Goal: Task Accomplishment & Management: Complete application form

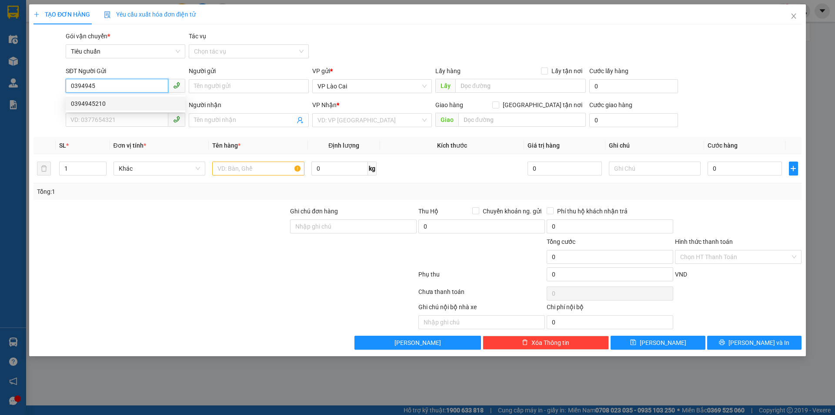
click at [111, 107] on div "0394945210" at bounding box center [125, 104] width 109 height 10
type input "0394945210"
click at [109, 117] on input "SĐT Người Nhận *" at bounding box center [117, 120] width 103 height 14
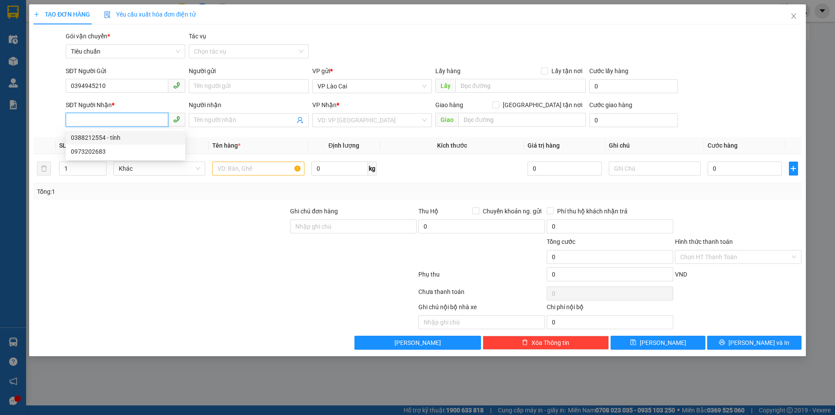
click at [107, 137] on div "0388212554 - tính" at bounding box center [125, 138] width 109 height 10
type input "0388212554"
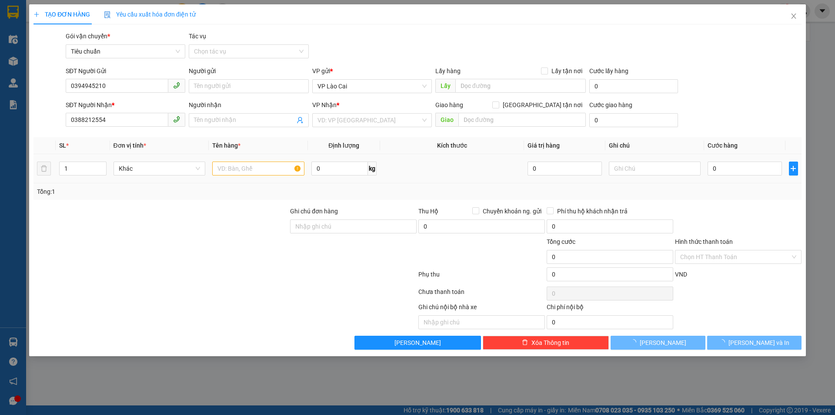
click at [221, 156] on td at bounding box center [258, 168] width 99 height 29
type input "tính"
type input "ĐÔNG TRIỀU"
click at [220, 171] on input "text" at bounding box center [258, 168] width 92 height 14
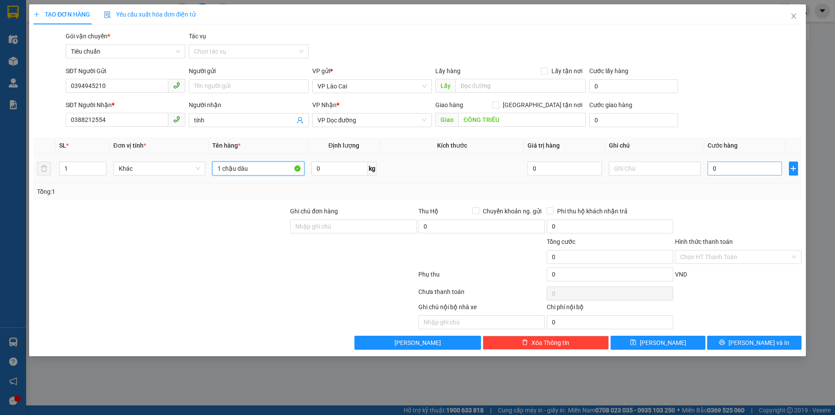
type input "1 chậu dâu"
drag, startPoint x: 728, startPoint y: 168, endPoint x: 721, endPoint y: 161, distance: 10.2
click at [727, 167] on input "0" at bounding box center [745, 168] width 74 height 14
type input "1"
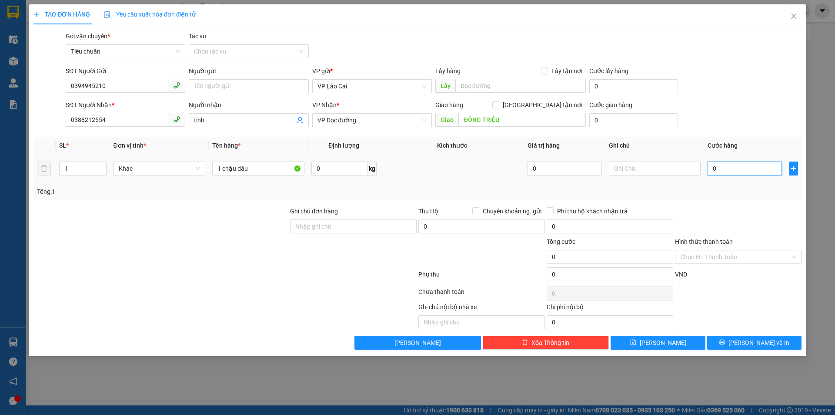
type input "1"
type input "0"
type input "05"
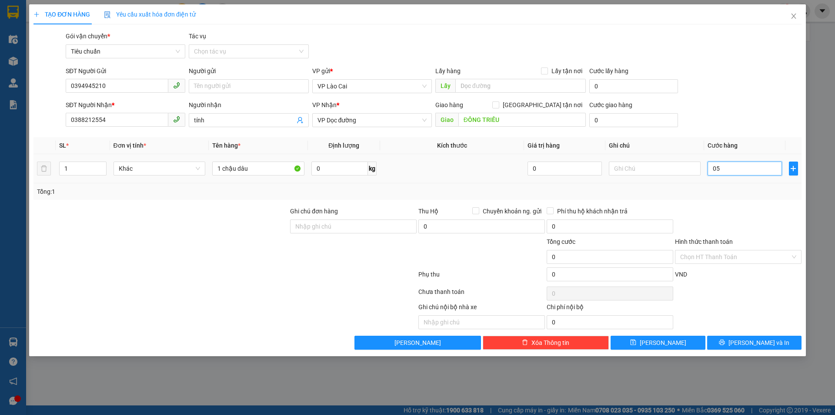
type input "5"
type input "050"
type input "50"
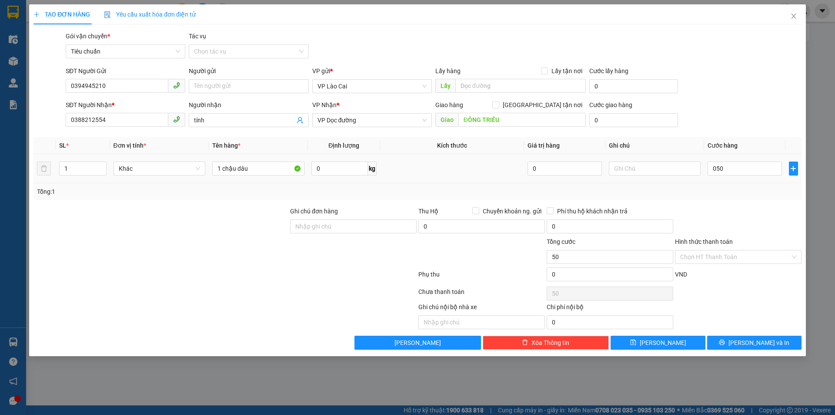
type input "50.000"
click at [727, 203] on div "Transit Pickup Surcharge Ids Transit Deliver Surcharge Ids Transit Deliver Surc…" at bounding box center [418, 190] width 768 height 318
drag, startPoint x: 751, startPoint y: 335, endPoint x: 737, endPoint y: 322, distance: 19.4
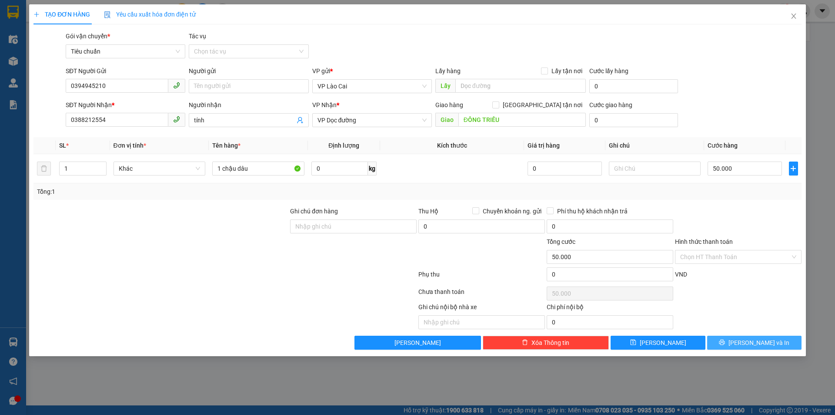
click at [751, 336] on button "[PERSON_NAME] và In" at bounding box center [755, 342] width 94 height 14
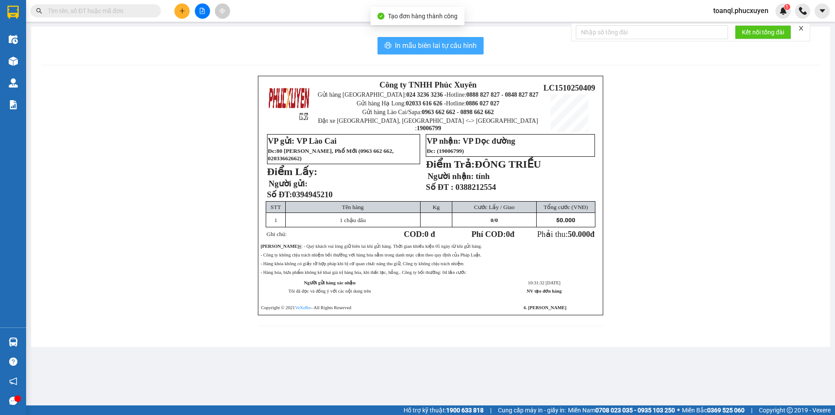
click at [451, 53] on button "In mẫu biên lai tự cấu hình" at bounding box center [431, 45] width 106 height 17
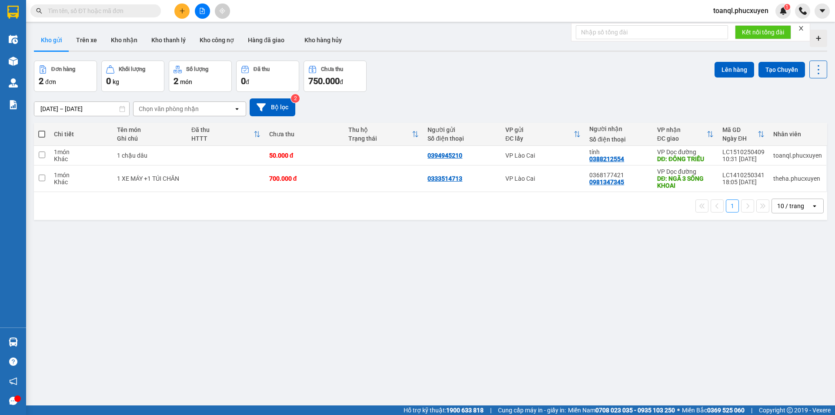
click at [142, 414] on html "Kết quả tìm kiếm ( 0 ) Bộ lọc No Data toanql.phucxuyen 1 Điều hành xe Kho hàng …" at bounding box center [417, 207] width 835 height 415
drag, startPoint x: 173, startPoint y: 1, endPoint x: 176, endPoint y: 7, distance: 6.0
click at [173, 2] on div "Kết quả tìm kiếm ( 0 ) Bộ lọc No Data toanql.phucxuyen 1" at bounding box center [417, 11] width 835 height 22
click at [176, 7] on button at bounding box center [181, 10] width 15 height 15
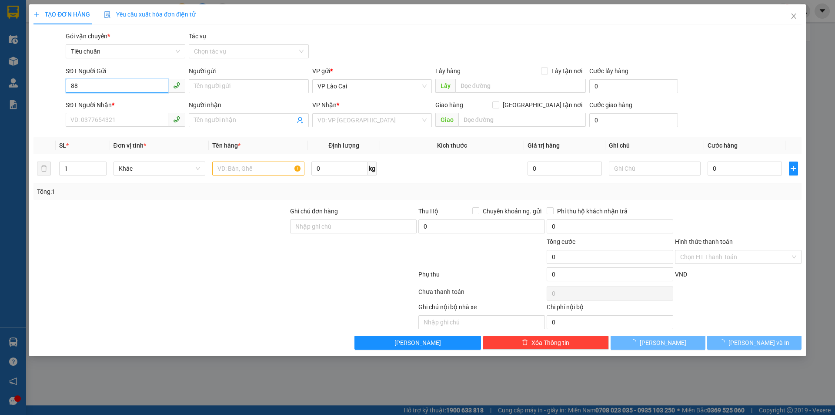
type input "8"
click at [126, 107] on div "0978668952" at bounding box center [125, 104] width 109 height 10
type input "0978668952"
click at [113, 125] on input "SĐT Người Nhận *" at bounding box center [117, 120] width 103 height 14
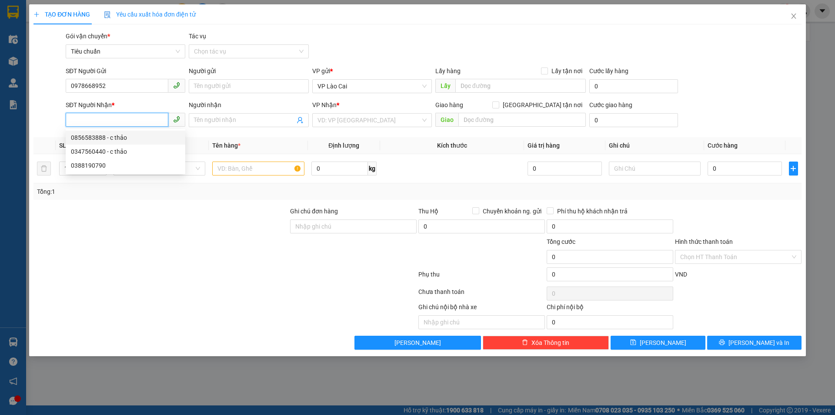
click at [126, 138] on div "0856583888 - c thảo" at bounding box center [125, 138] width 109 height 10
type input "0856583888"
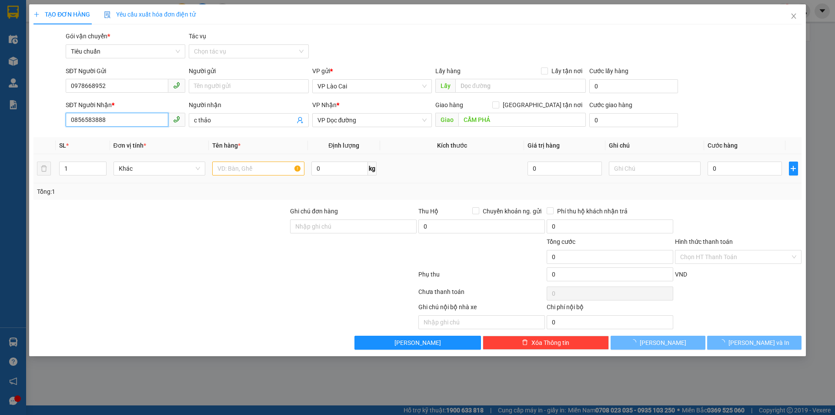
type input "c thảo"
type input "CẨM PHẢ"
click at [122, 126] on input "0856583888" at bounding box center [117, 120] width 103 height 14
click at [124, 126] on input "0856583888" at bounding box center [117, 120] width 103 height 14
click at [124, 125] on input "0856583888" at bounding box center [117, 120] width 103 height 14
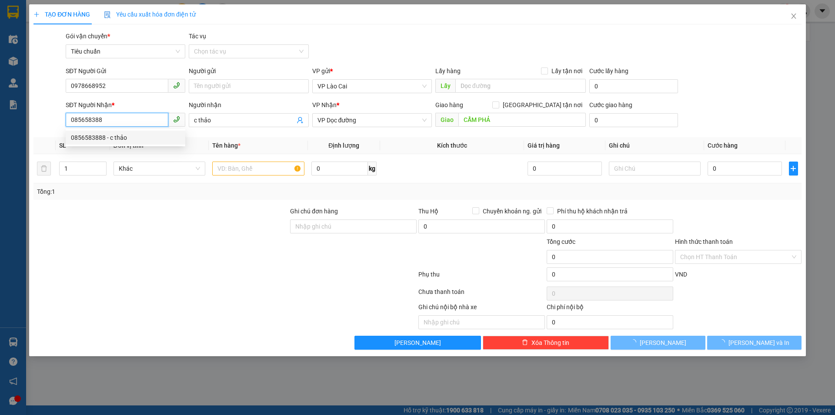
type input "085658388"
click at [124, 129] on div "0856583888 0856583888 - c thảo" at bounding box center [126, 137] width 120 height 17
click at [124, 124] on input "085658388" at bounding box center [117, 120] width 103 height 14
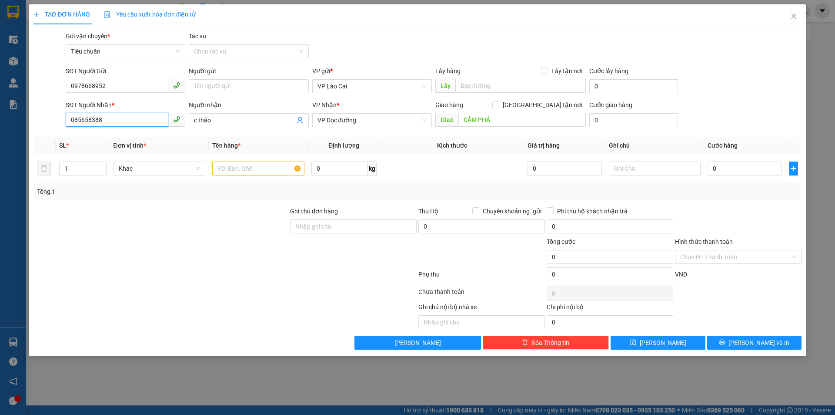
click at [124, 124] on input "085658388" at bounding box center [117, 120] width 103 height 14
click at [123, 114] on input "SĐT Người Nhận *" at bounding box center [117, 120] width 103 height 14
click at [112, 152] on div "0347560440 - c thảo" at bounding box center [125, 152] width 109 height 10
type input "0347560440"
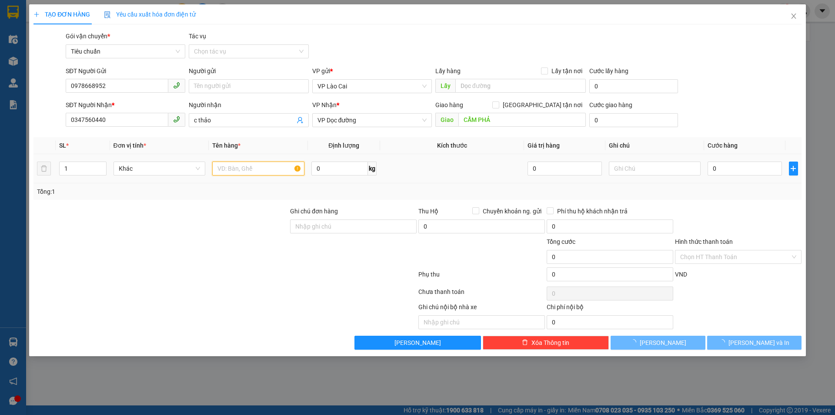
click at [231, 163] on input "text" at bounding box center [258, 168] width 92 height 14
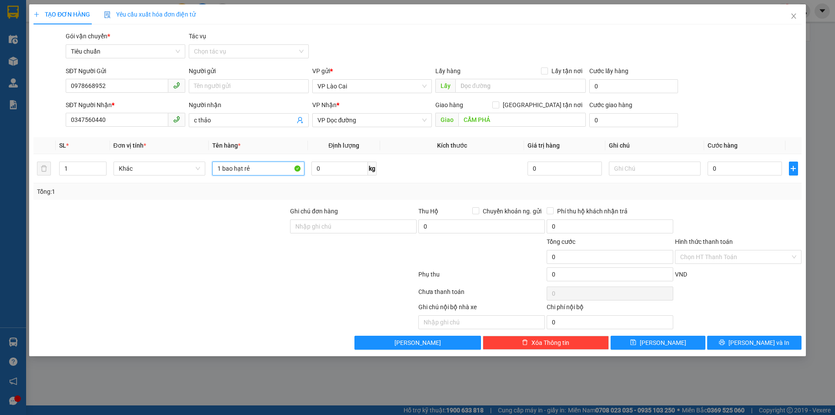
type input "1 bao hạt rẻ"
click at [744, 184] on div "Tổng: 1" at bounding box center [418, 191] width 768 height 17
drag, startPoint x: 745, startPoint y: 180, endPoint x: 750, endPoint y: 166, distance: 14.7
click at [749, 171] on td "0" at bounding box center [744, 168] width 81 height 29
click at [750, 167] on input "0" at bounding box center [745, 168] width 74 height 14
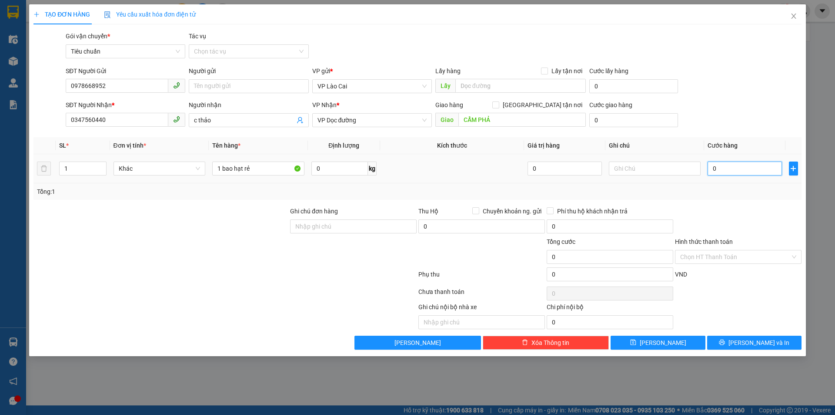
type input "9"
type input "90"
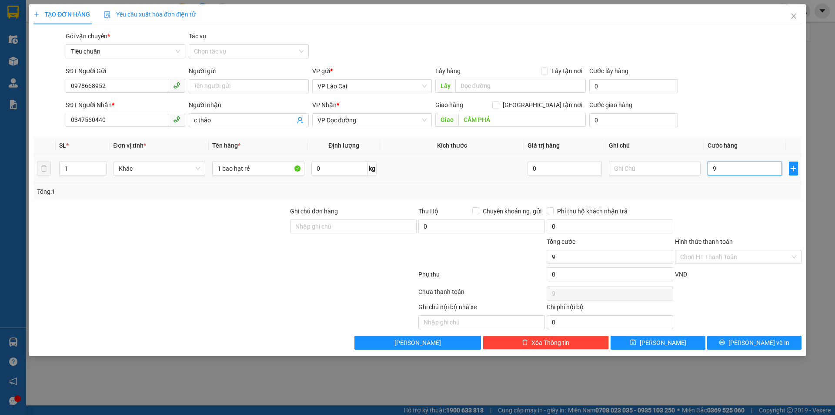
type input "90"
type input "90.000"
click at [718, 202] on div "Transit Pickup Surcharge Ids Transit Deliver Surcharge Ids Transit Deliver Surc…" at bounding box center [418, 190] width 768 height 318
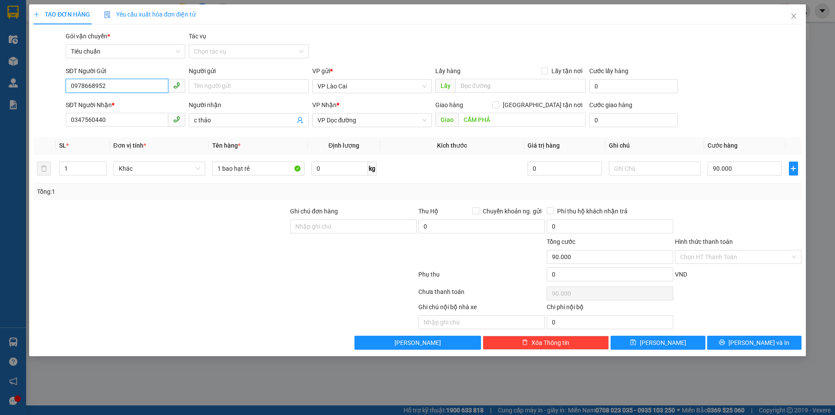
click at [82, 80] on input "0978668952" at bounding box center [117, 86] width 103 height 14
click at [115, 115] on input "0347560440" at bounding box center [117, 120] width 103 height 14
click at [751, 347] on span "[PERSON_NAME] và In" at bounding box center [759, 343] width 61 height 10
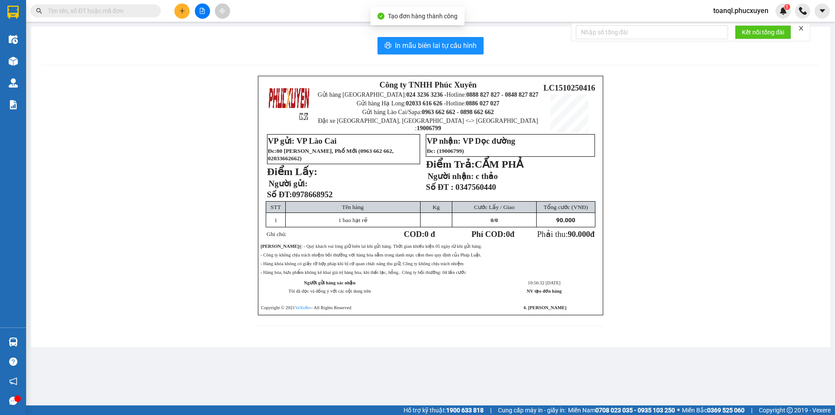
click at [457, 34] on div "In mẫu biên lai tự cấu hình Công ty TNHH Phúc Xuyên Gửi hàng [GEOGRAPHIC_DATA]:…" at bounding box center [431, 187] width 800 height 320
click at [431, 54] on button "In mẫu biên lai tự cấu hình" at bounding box center [431, 45] width 106 height 17
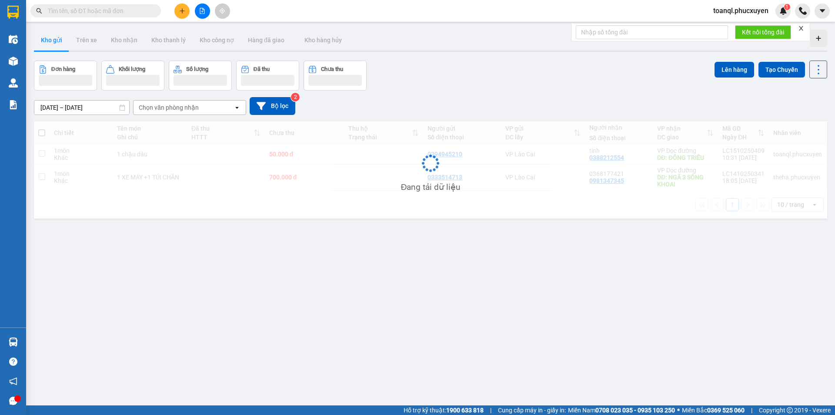
click at [298, 193] on div "Đang tải dữ liệu" at bounding box center [431, 169] width 794 height 97
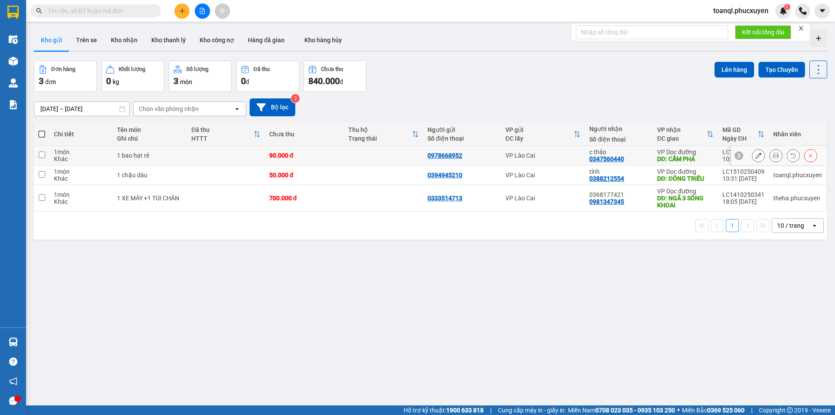
click at [378, 146] on td at bounding box center [383, 156] width 79 height 20
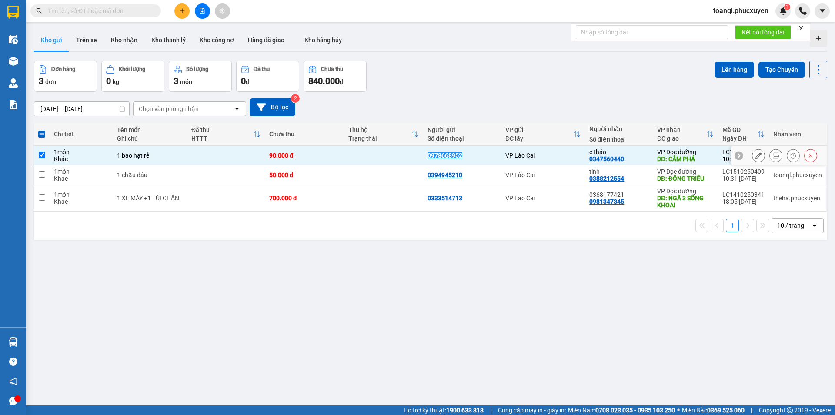
copy div "0978668952"
drag, startPoint x: 400, startPoint y: 153, endPoint x: 463, endPoint y: 155, distance: 63.1
click at [463, 155] on tr "1 món Khác 1 bao hạt rẻ 90.000 đ 0978668952 VP Lào Cai c thảo 0347560440 VP Dọc…" at bounding box center [431, 156] width 794 height 20
checkbox input "false"
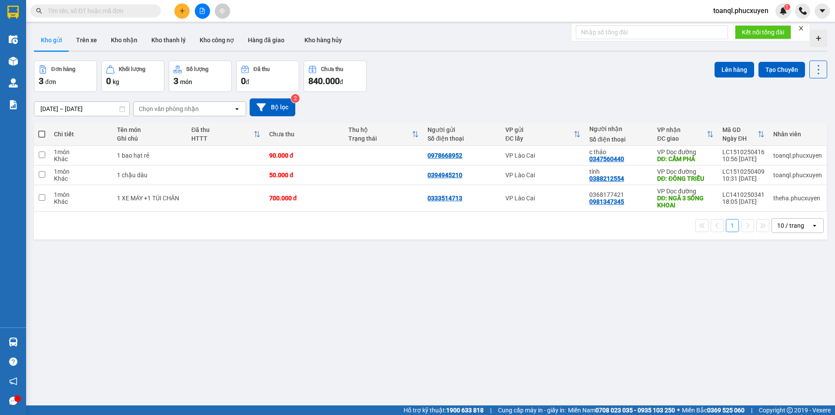
click at [169, 8] on div at bounding box center [85, 10] width 170 height 13
click at [193, 19] on div "Kết quả tìm kiếm ( 0 ) Bộ lọc No Data toanql.phucxuyen 1" at bounding box center [417, 11] width 835 height 22
click at [186, 12] on button at bounding box center [181, 10] width 15 height 15
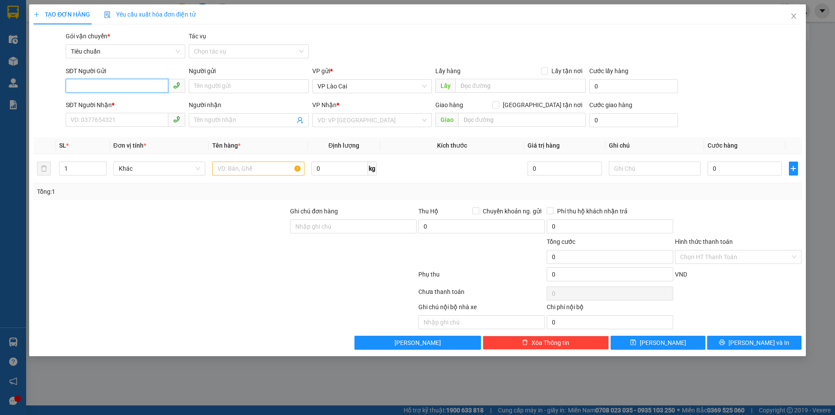
click at [99, 87] on input "SĐT Người Gửi" at bounding box center [117, 86] width 103 height 14
paste input "0978668952"
type input "0978668952"
click at [98, 121] on input "SĐT Người Nhận *" at bounding box center [117, 120] width 103 height 14
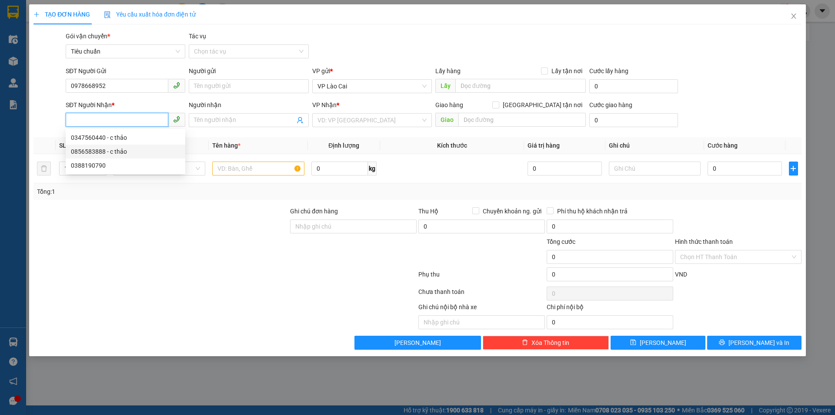
click at [102, 151] on div "0856583888 - c thảo" at bounding box center [125, 152] width 109 height 10
type input "0856583888"
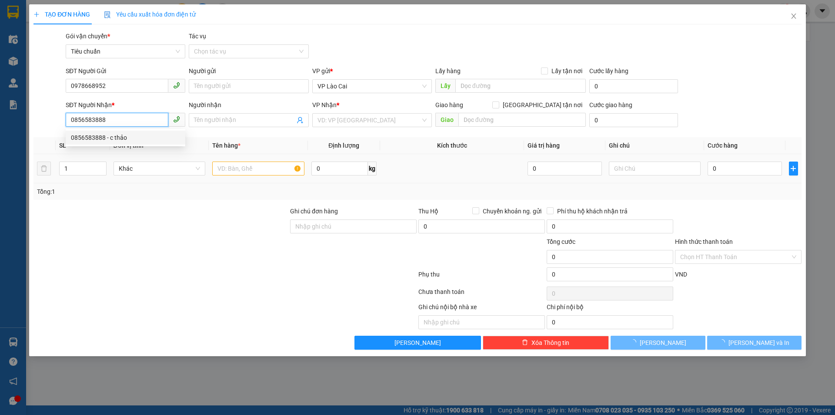
type input "c thảo"
type input "CẨM PHẢ"
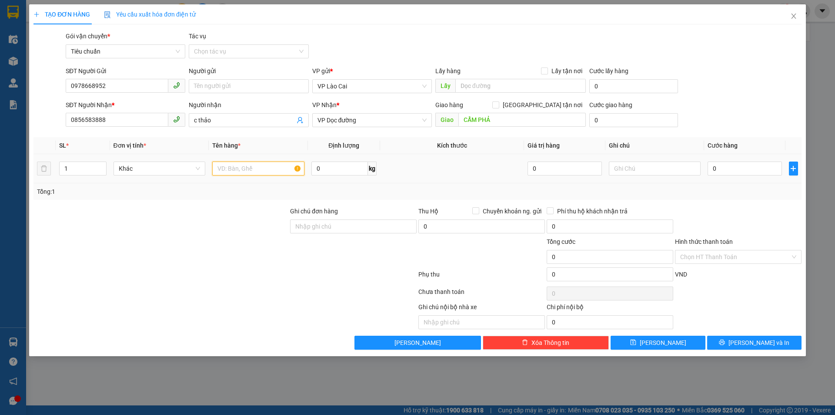
click at [245, 168] on input "text" at bounding box center [258, 168] width 92 height 14
type input "1 chậu dâu"
type input "5"
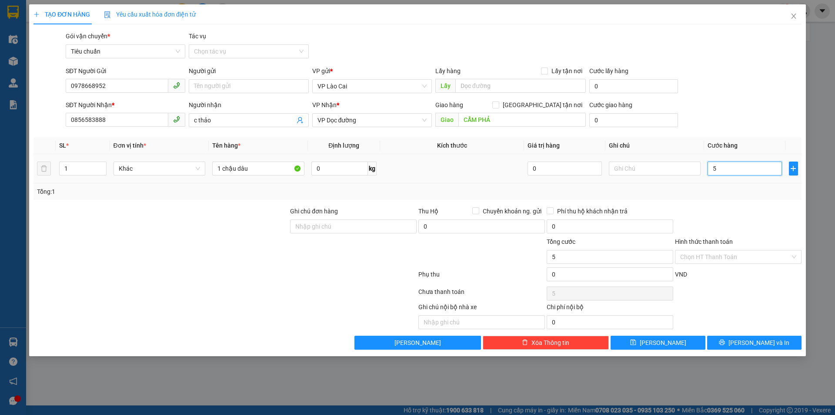
type input "50"
click at [741, 198] on div "Tổng: 1" at bounding box center [418, 191] width 768 height 17
type input "50.000"
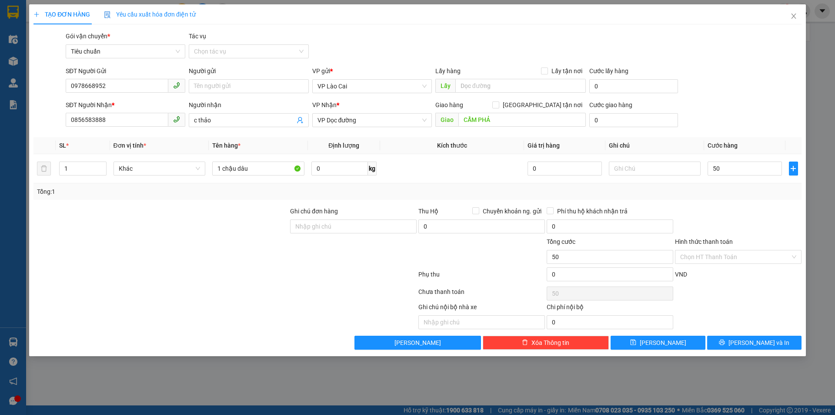
type input "50.000"
click at [761, 358] on div "TẠO ĐƠN HÀNG Yêu cầu xuất hóa đơn điện tử Transit Pickup Surcharge Ids Transit …" at bounding box center [417, 207] width 835 height 415
click at [763, 344] on span "[PERSON_NAME] và In" at bounding box center [759, 343] width 61 height 10
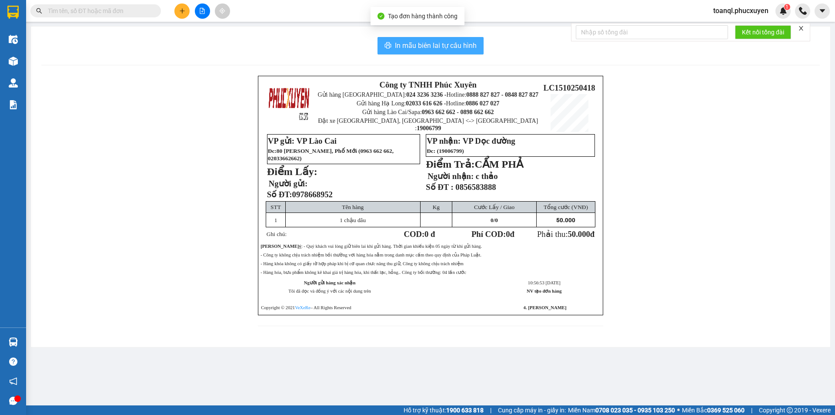
click at [427, 45] on span "In mẫu biên lai tự cấu hình" at bounding box center [436, 45] width 82 height 11
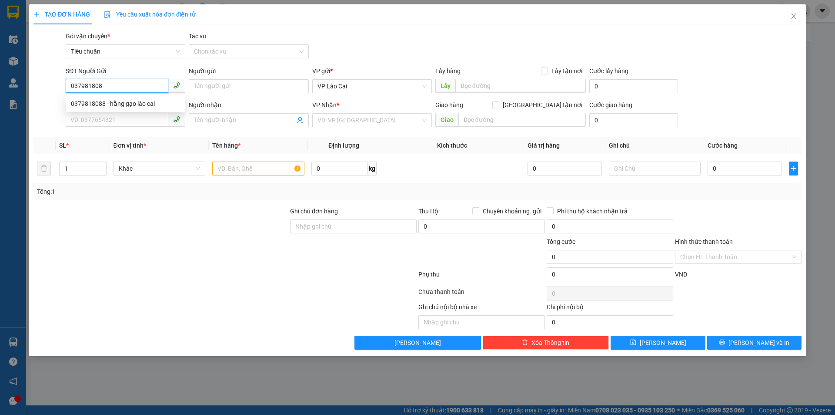
type input "0379818088"
click at [115, 105] on div "0379818088 - hằng gạo lào cai" at bounding box center [125, 104] width 109 height 10
type input "hằng gạo lào cai"
type input "0379818088"
click at [111, 117] on input "SĐT Người Nhận *" at bounding box center [117, 120] width 103 height 14
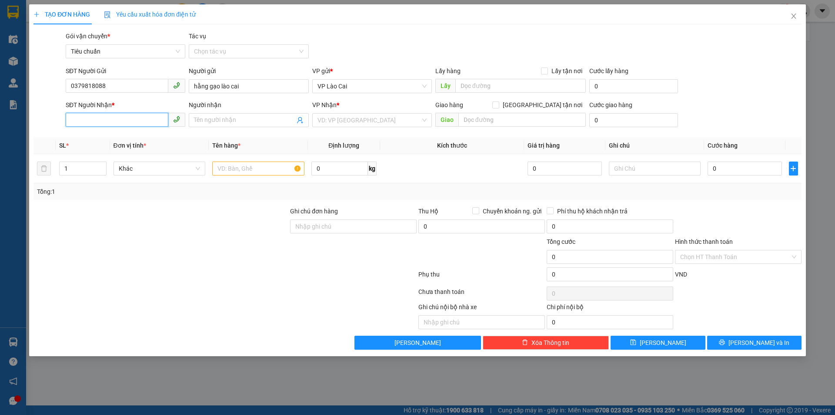
click at [114, 115] on input "SĐT Người Nhận *" at bounding box center [117, 120] width 103 height 14
type input "0363537188"
click at [236, 111] on div "Người nhận" at bounding box center [249, 106] width 120 height 13
click at [332, 112] on div "VP Nhận *" at bounding box center [372, 106] width 120 height 13
click at [337, 123] on input "search" at bounding box center [369, 120] width 103 height 13
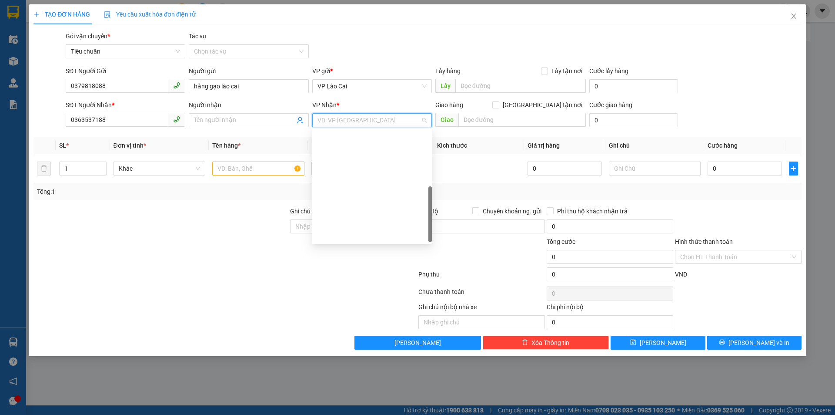
scroll to position [139, 0]
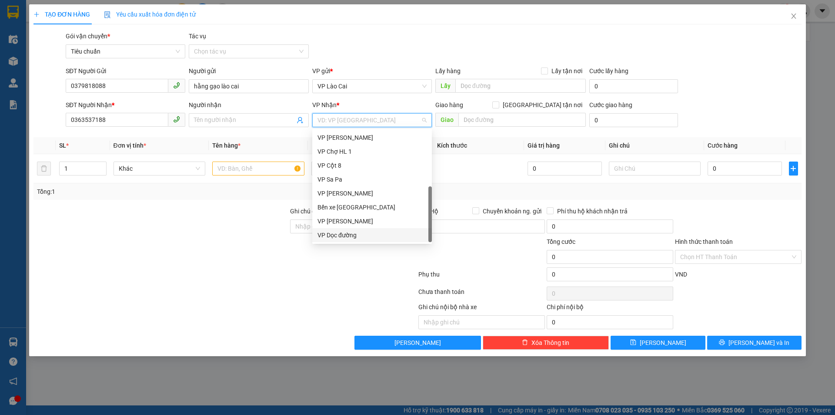
click at [348, 232] on div "VP Dọc đường" at bounding box center [372, 235] width 109 height 10
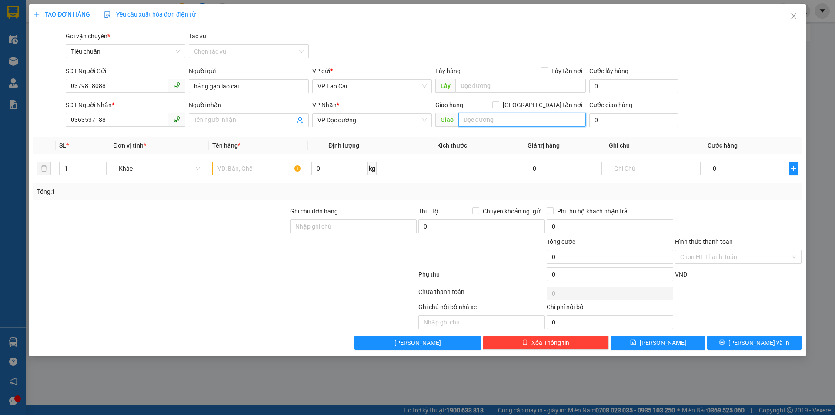
click at [486, 118] on input "text" at bounding box center [522, 120] width 127 height 14
click at [502, 114] on input "text" at bounding box center [522, 120] width 127 height 14
type input "[GEOGRAPHIC_DATA]"
click at [235, 174] on input "text" at bounding box center [258, 168] width 92 height 14
type input "1 bao gạo"
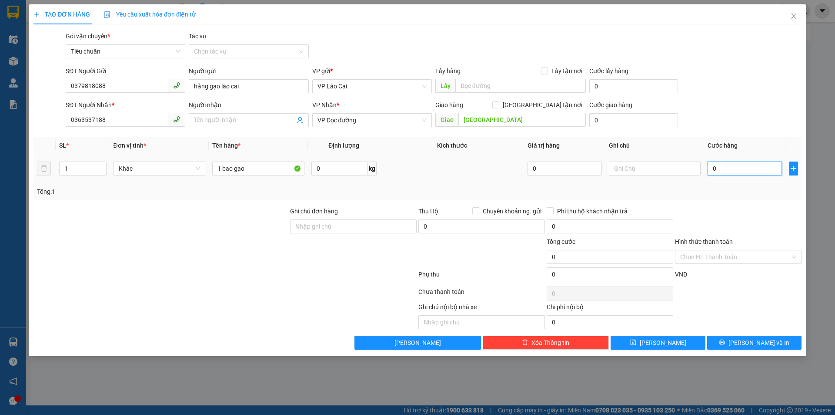
click at [726, 172] on input "0" at bounding box center [745, 168] width 74 height 14
type input "1"
type input "12"
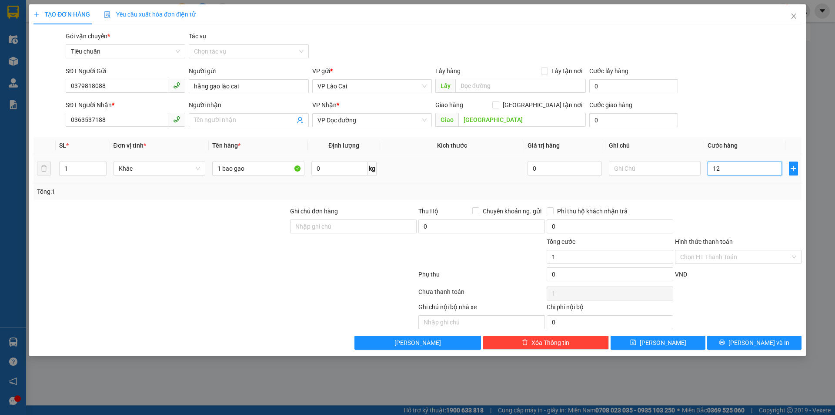
type input "12"
type input "120"
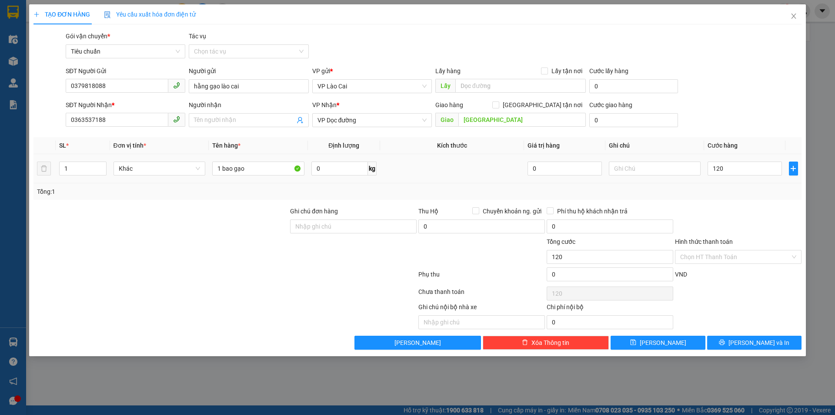
type input "120.000"
click at [723, 199] on div "Tổng: 1" at bounding box center [418, 191] width 768 height 17
click at [774, 347] on button "[PERSON_NAME] và In" at bounding box center [755, 342] width 94 height 14
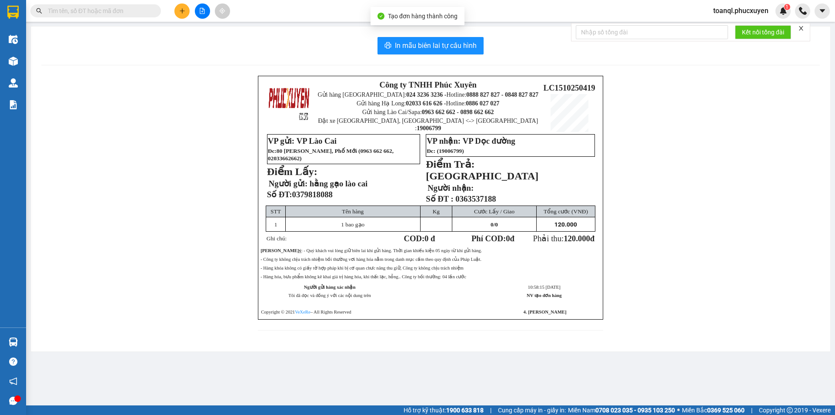
click at [449, 26] on main "In mẫu biên lai tự cấu hình Công ty TNHH Phúc Xuyên Gửi hàng [GEOGRAPHIC_DATA]:…" at bounding box center [417, 202] width 835 height 405
click at [453, 50] on span "In mẫu biên lai tự cấu hình" at bounding box center [436, 45] width 82 height 11
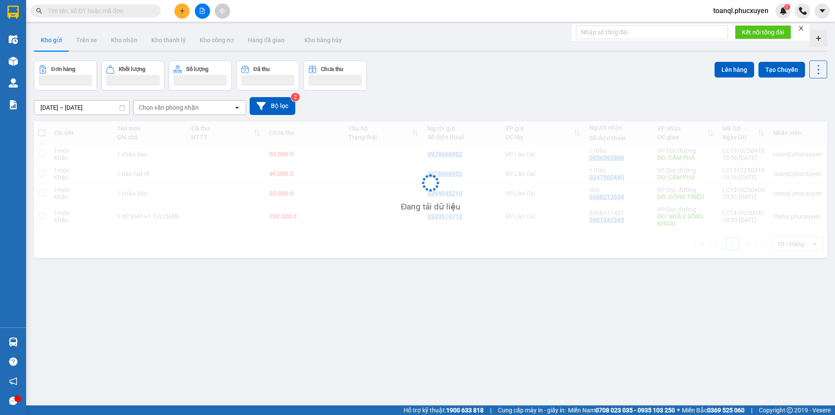
click at [508, 251] on div "Đang tải dữ liệu" at bounding box center [431, 189] width 794 height 136
click at [178, 14] on button at bounding box center [181, 10] width 15 height 15
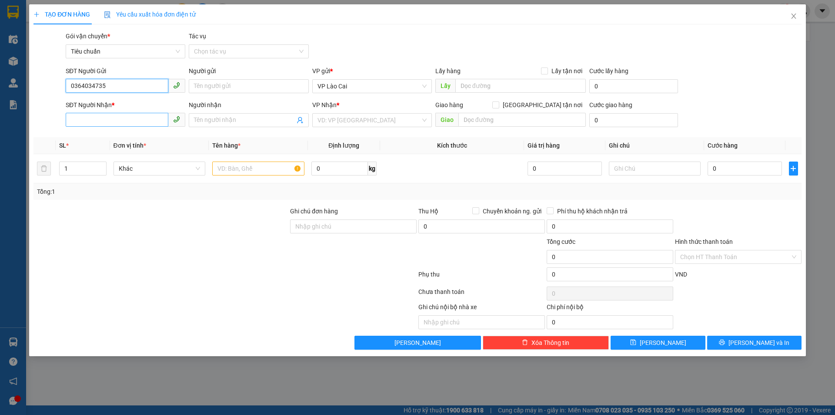
type input "0364034735"
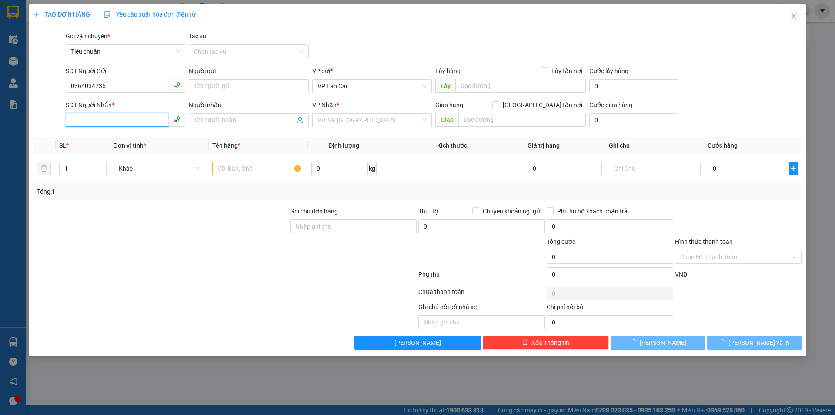
click at [119, 124] on input "SĐT Người Nhận *" at bounding box center [117, 120] width 103 height 14
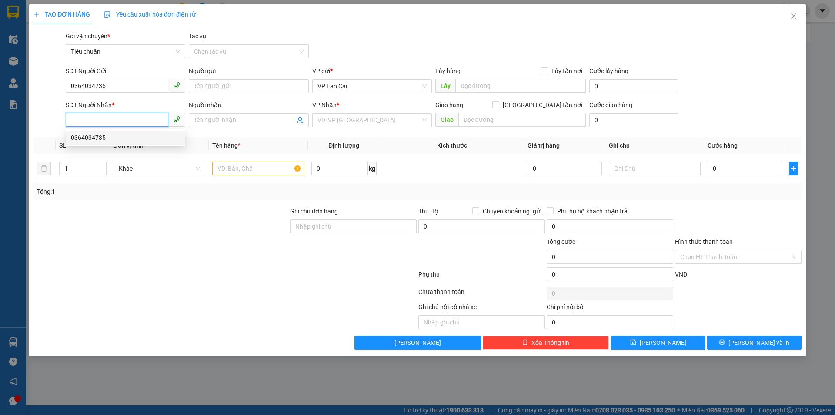
click at [116, 135] on div "0364034735" at bounding box center [125, 138] width 109 height 10
type input "0364034735"
type input "HẠ LONG"
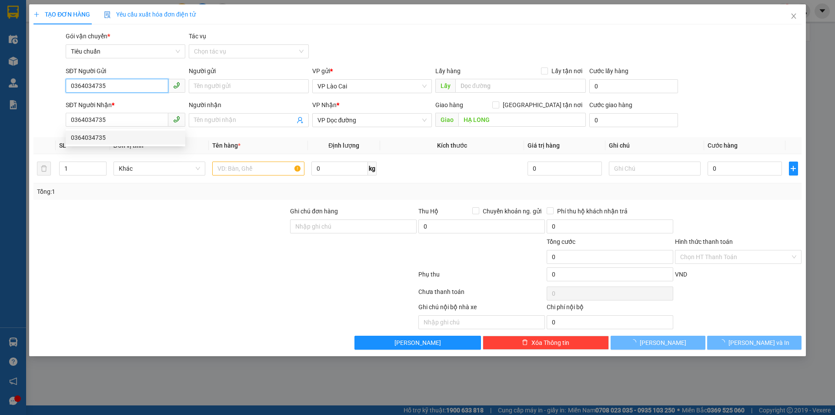
click at [106, 80] on input "0364034735" at bounding box center [117, 86] width 103 height 14
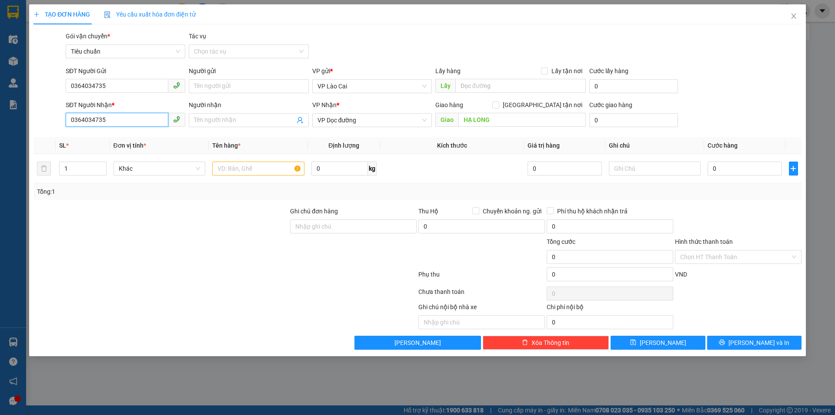
click at [123, 120] on input "0364034735" at bounding box center [117, 120] width 103 height 14
click at [109, 77] on div "SĐT Người Gửi" at bounding box center [126, 72] width 120 height 13
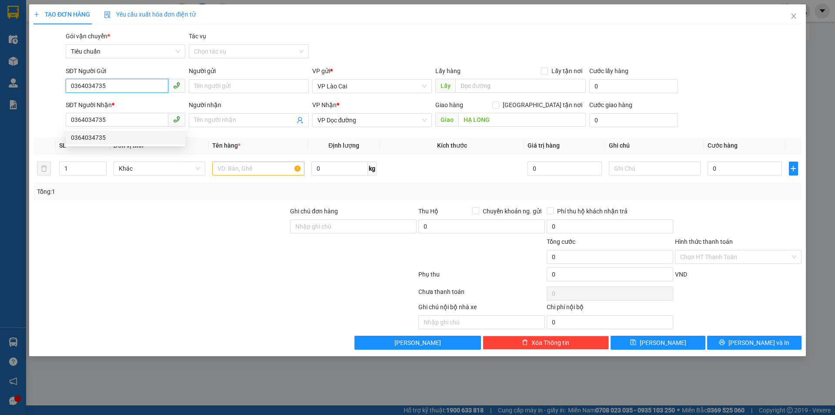
click at [109, 80] on input "0364034735" at bounding box center [117, 86] width 103 height 14
click at [104, 119] on div "0818514567" at bounding box center [125, 118] width 109 height 10
type input "0818514567"
click at [220, 171] on input "text" at bounding box center [258, 168] width 92 height 14
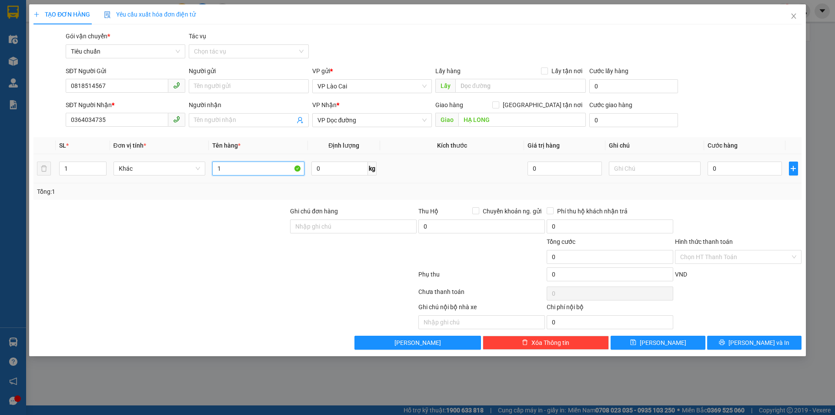
type input "1"
type input "2 sọt nho liền"
click at [731, 169] on input "0" at bounding box center [745, 168] width 74 height 14
type input "8"
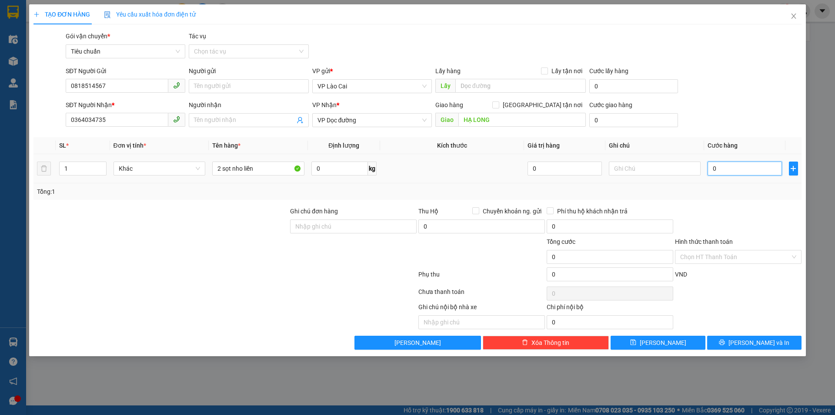
type input "8"
type input "80"
click at [764, 212] on div at bounding box center [738, 221] width 128 height 30
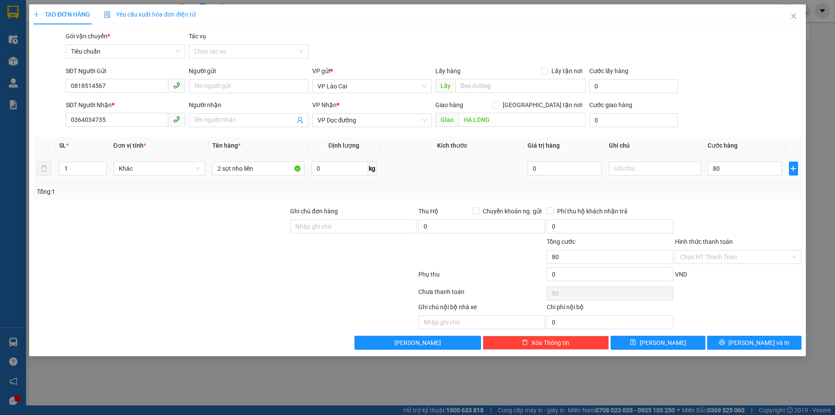
type input "80.000"
click at [751, 345] on span "[PERSON_NAME] và In" at bounding box center [759, 343] width 61 height 10
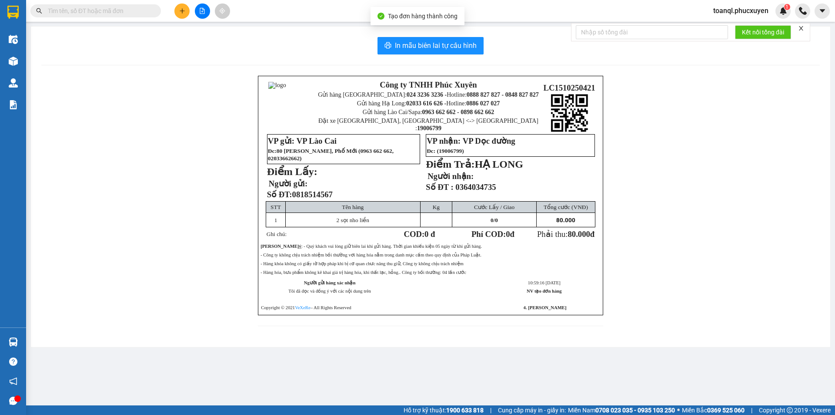
click at [372, 47] on div "In mẫu biên lai tự cấu hình" at bounding box center [430, 45] width 779 height 17
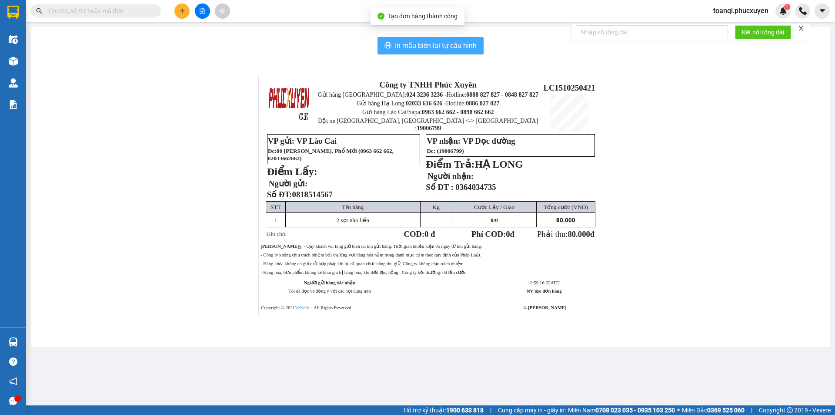
click at [397, 45] on span "In mẫu biên lai tự cấu hình" at bounding box center [436, 45] width 82 height 11
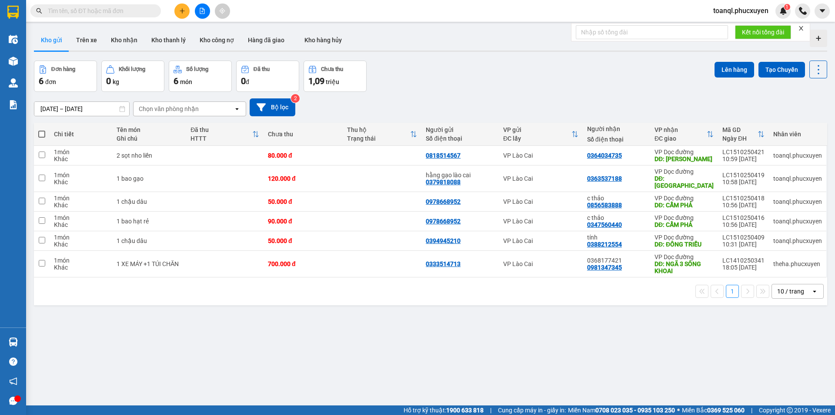
click at [276, 329] on div "ver 1.8.147 Kho gửi Trên xe Kho nhận Kho thanh lý Kho công nợ Hàng đã giao Kho …" at bounding box center [430, 233] width 801 height 415
click at [756, 233] on button at bounding box center [759, 240] width 12 height 15
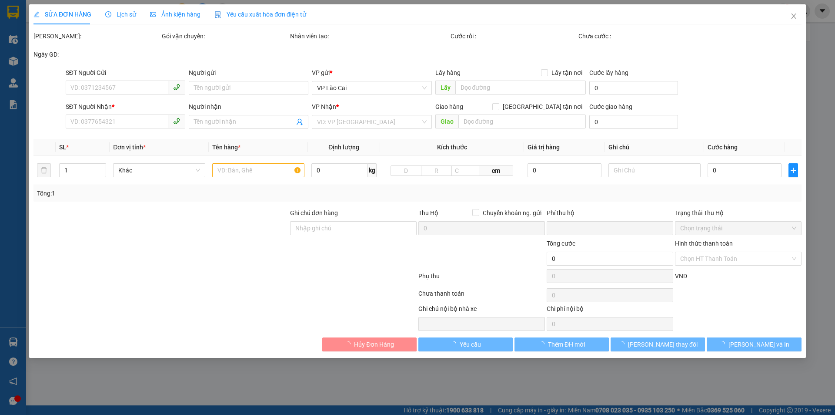
type input "0394945210"
type input "0388212554"
type input "tính"
type input "ĐÔNG TRIỀU"
type input "0"
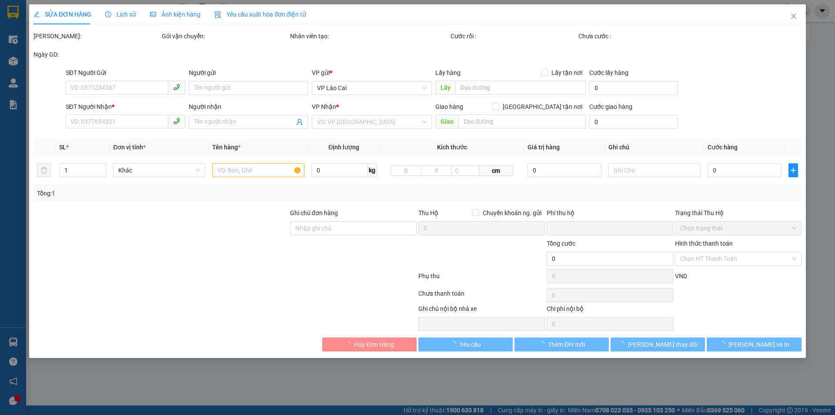
type input "50.000"
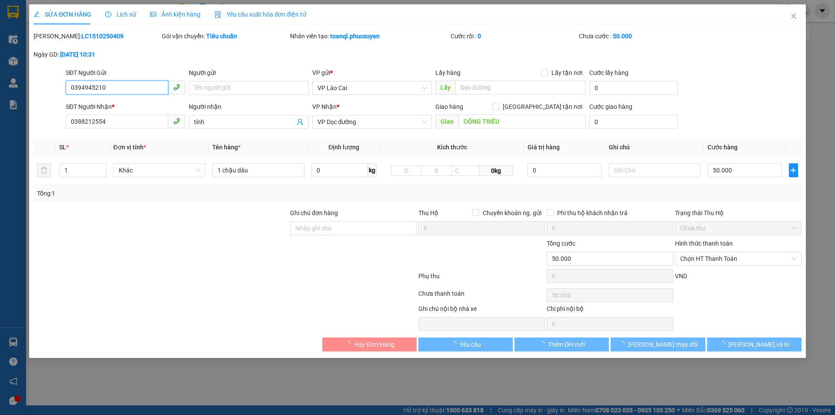
click at [123, 87] on input "0394945210" at bounding box center [117, 87] width 103 height 14
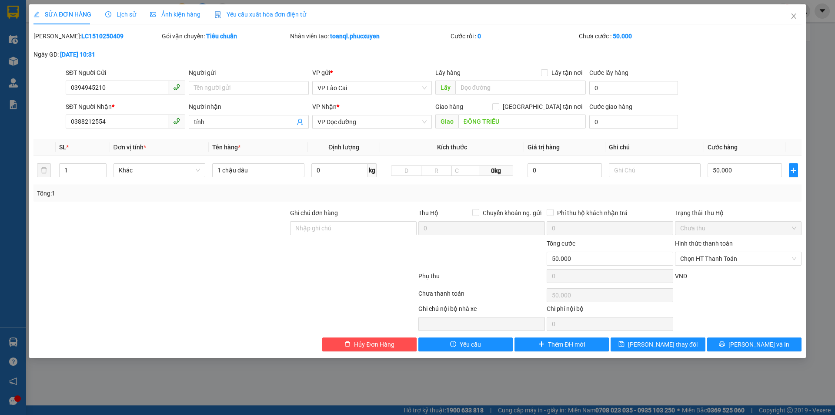
click at [144, 410] on div "SỬA ĐƠN HÀNG Lịch sử Ảnh kiện hàng Yêu cầu xuất hóa đơn điện tử Total Paid Fee …" at bounding box center [417, 207] width 835 height 415
click at [99, 127] on input "0388212554" at bounding box center [117, 121] width 103 height 14
click at [99, 126] on input "0388212554" at bounding box center [117, 121] width 103 height 14
click at [794, 18] on icon "close" at bounding box center [794, 16] width 7 height 7
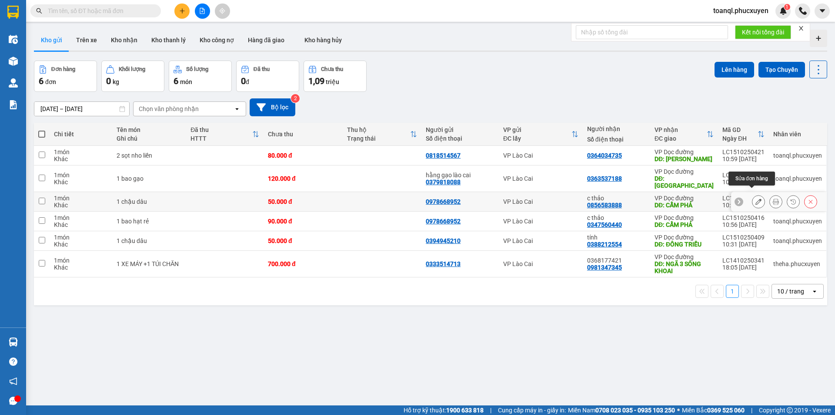
click at [756, 198] on icon at bounding box center [759, 201] width 6 height 6
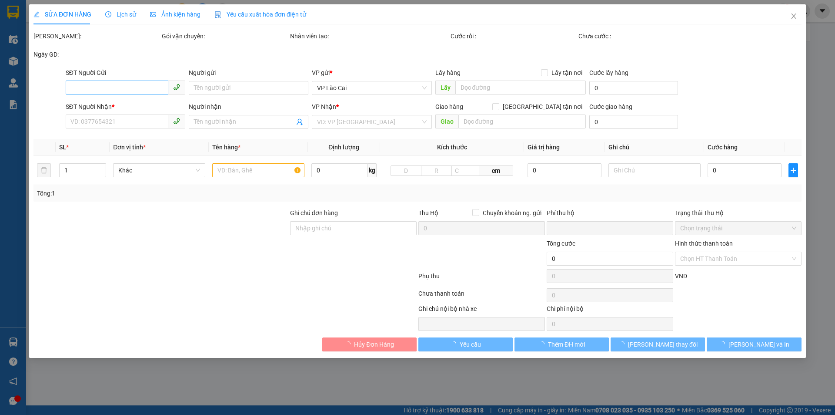
type input "0978668952"
type input "0856583888"
type input "c thảo"
type input "CẨM PHẢ"
type input "0"
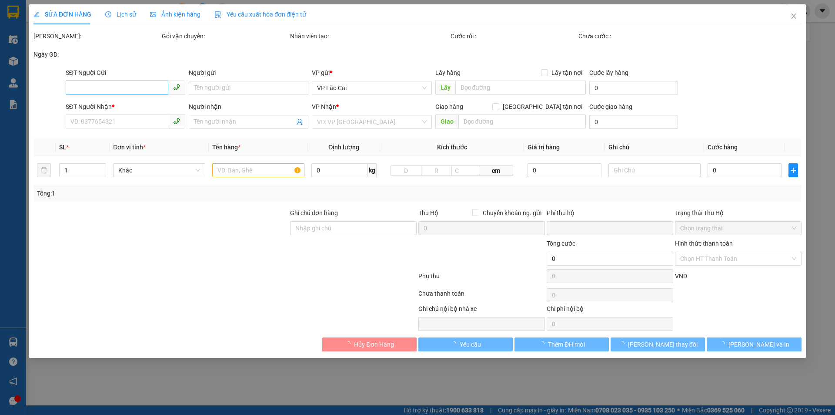
type input "50.000"
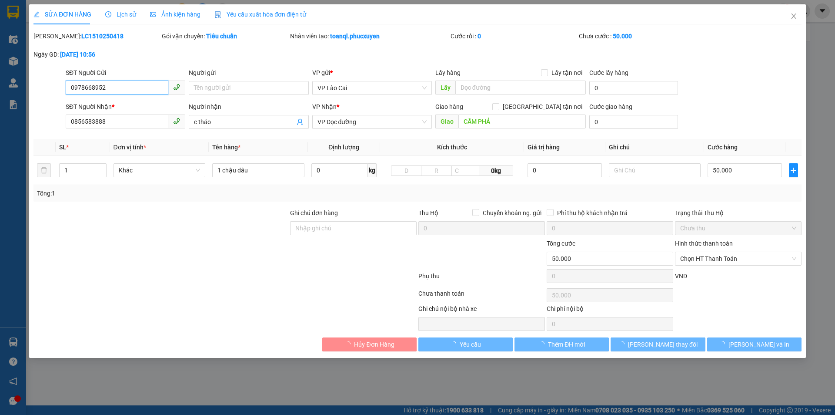
click at [93, 89] on input "0978668952" at bounding box center [117, 87] width 103 height 14
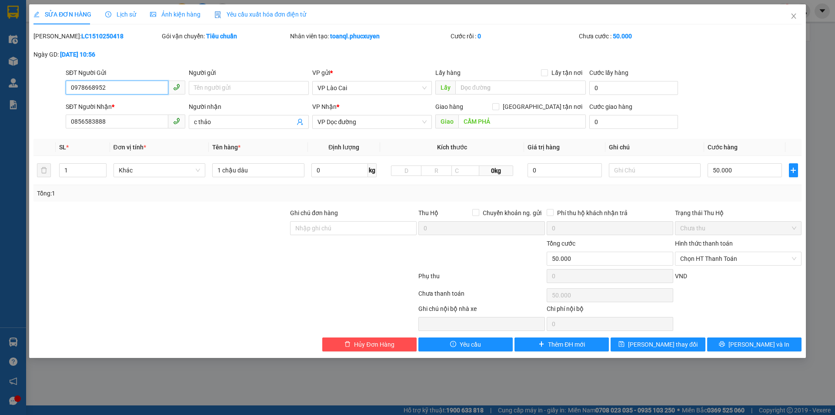
click at [140, 128] on span "0856583888" at bounding box center [126, 122] width 120 height 14
click at [140, 120] on input "0856583888" at bounding box center [117, 121] width 103 height 14
click at [800, 24] on span "Close" at bounding box center [794, 16] width 24 height 24
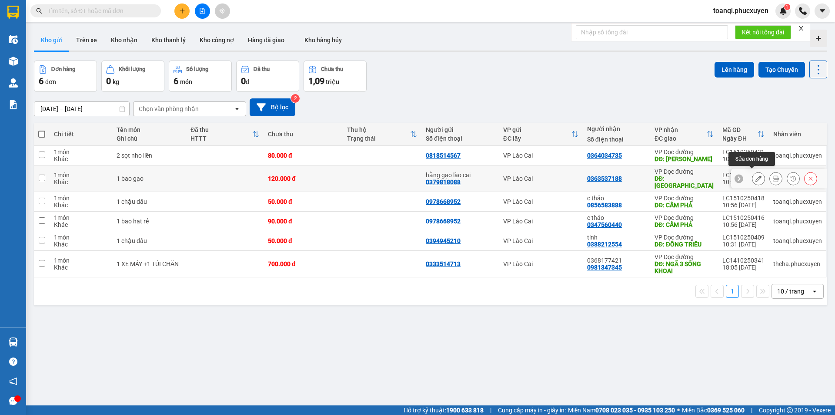
click at [754, 178] on button at bounding box center [759, 178] width 12 height 15
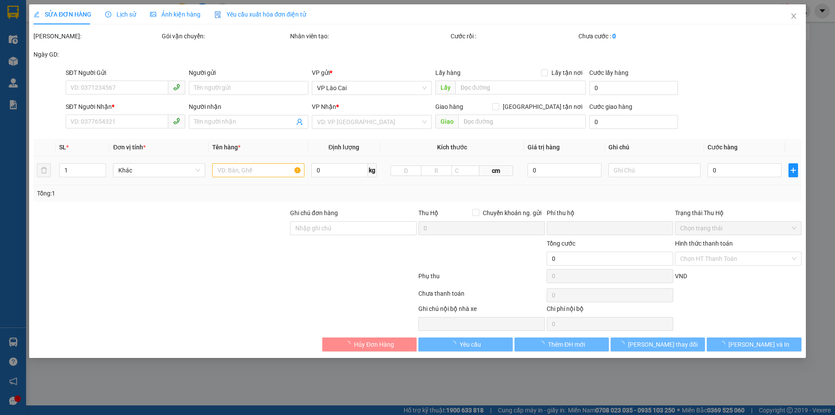
type input "0379818088"
type input "hằng gạo lào cai"
type input "0363537188"
type input "[GEOGRAPHIC_DATA]"
type input "0"
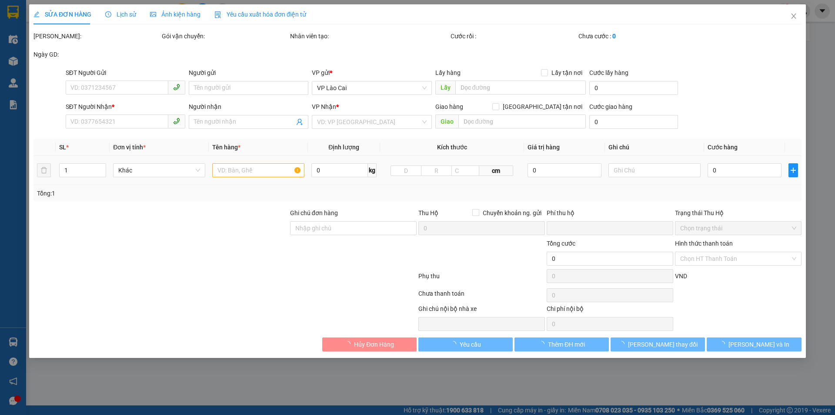
type input "120.000"
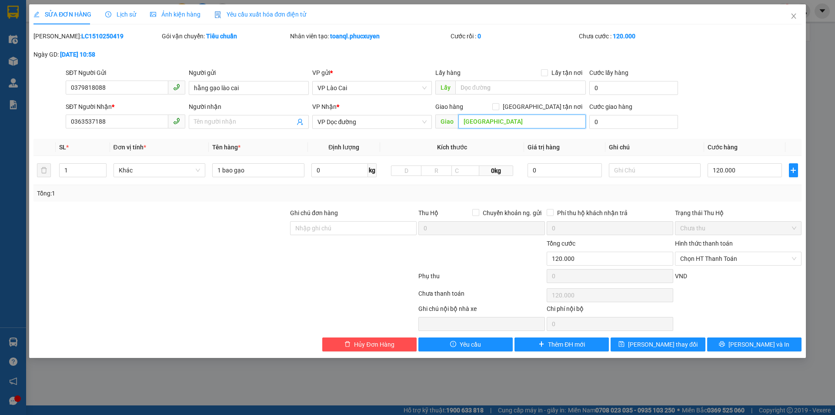
click at [470, 114] on input "[GEOGRAPHIC_DATA]" at bounding box center [522, 121] width 127 height 14
click at [497, 121] on input "[GEOGRAPHIC_DATA]" at bounding box center [522, 121] width 127 height 14
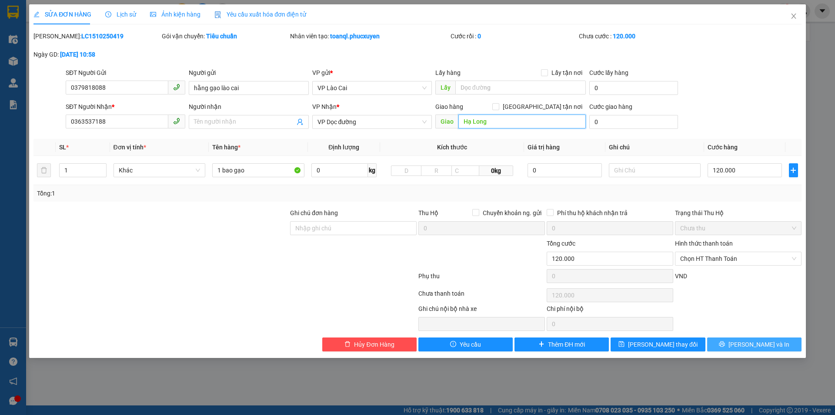
type input "Hạ Long"
click at [725, 341] on icon "printer" at bounding box center [722, 344] width 6 height 6
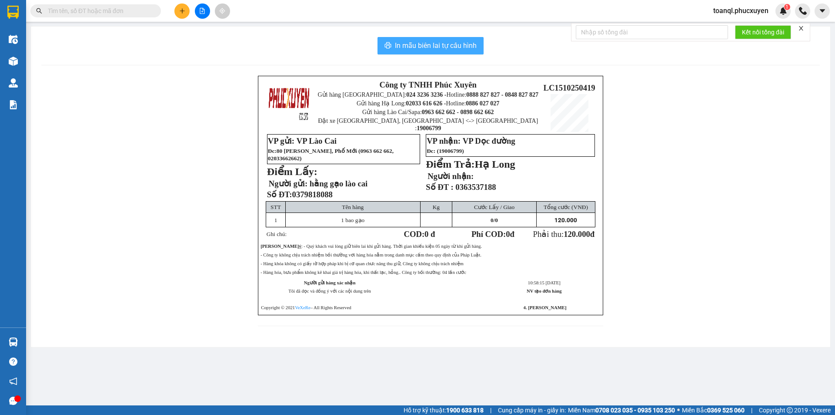
click at [454, 41] on span "In mẫu biên lai tự cấu hình" at bounding box center [436, 45] width 82 height 11
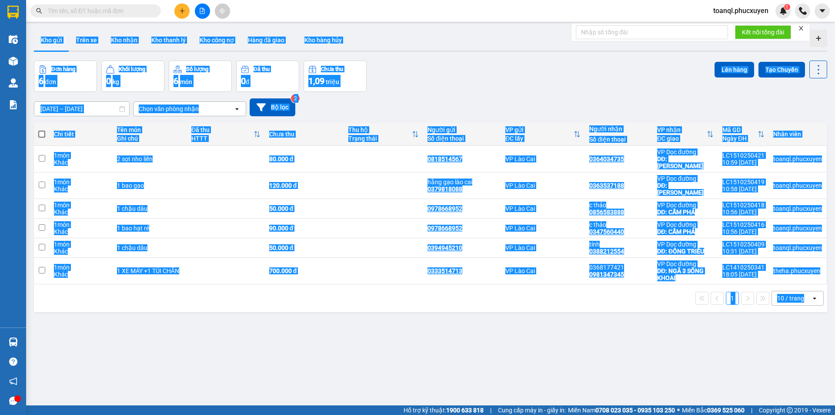
click at [475, 267] on div "0333514713" at bounding box center [462, 270] width 69 height 7
checkbox input "true"
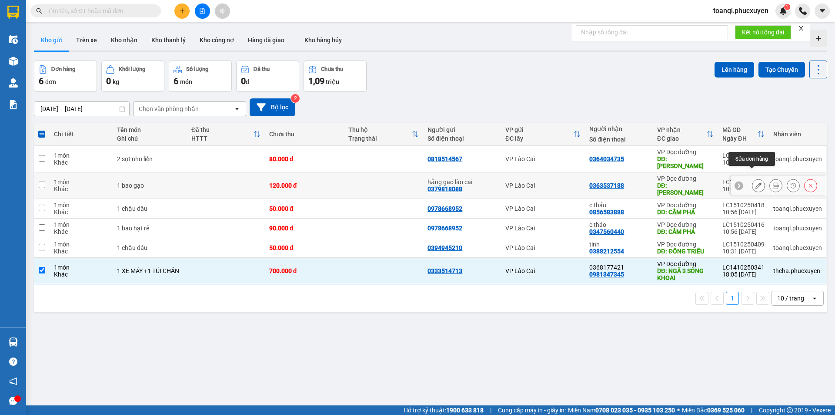
click at [756, 178] on button at bounding box center [759, 185] width 12 height 15
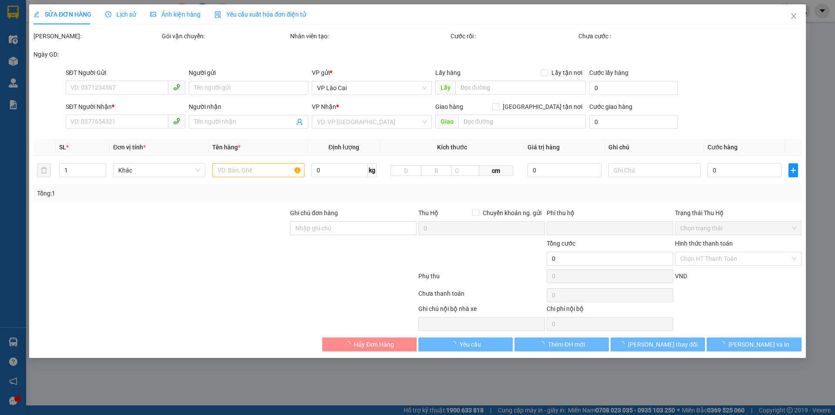
type input "0379818088"
type input "hằng gạo lào cai"
type input "0363537188"
type input "Hạ Long"
type input "0"
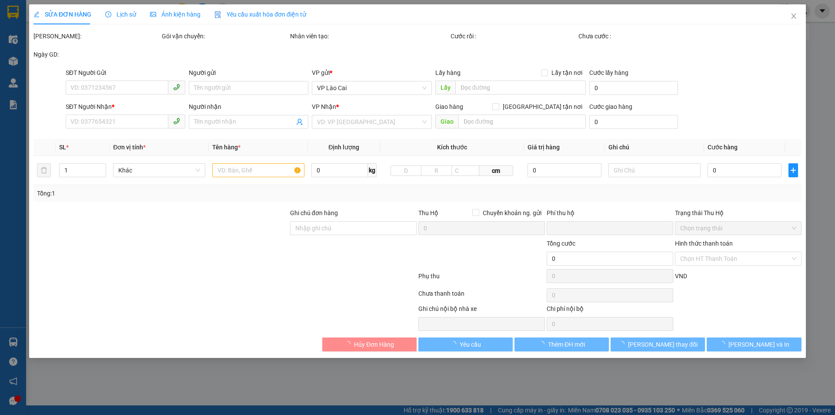
type input "120.000"
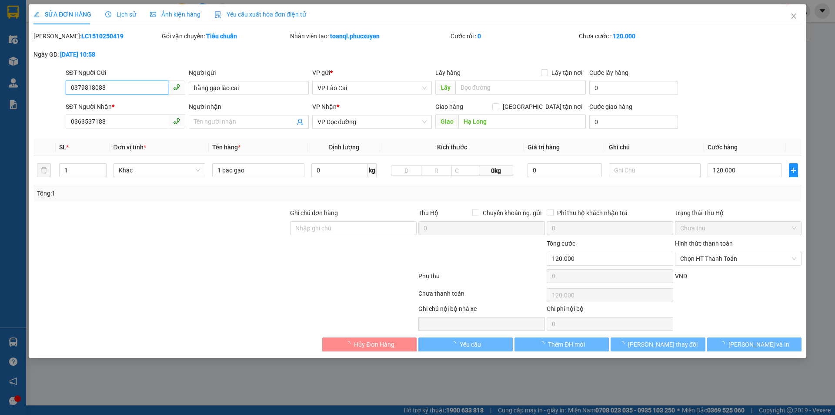
click at [82, 91] on input "0379818088" at bounding box center [117, 87] width 103 height 14
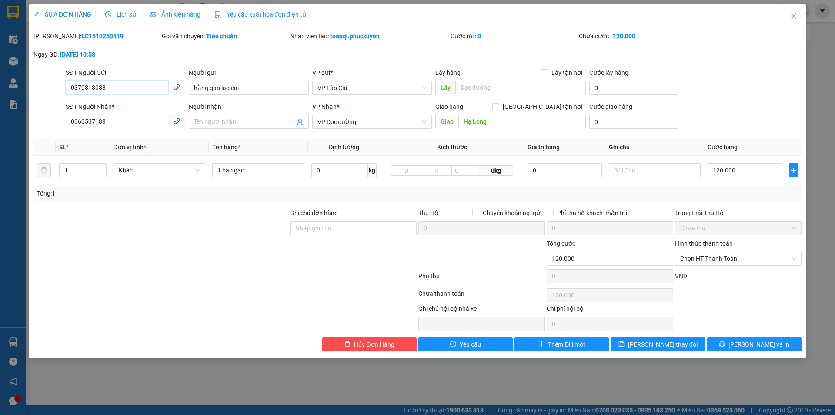
click at [82, 91] on input "0379818088" at bounding box center [117, 87] width 103 height 14
click at [142, 170] on span "Khác" at bounding box center [160, 170] width 82 height 13
click at [142, 116] on input "0363537188" at bounding box center [117, 121] width 103 height 14
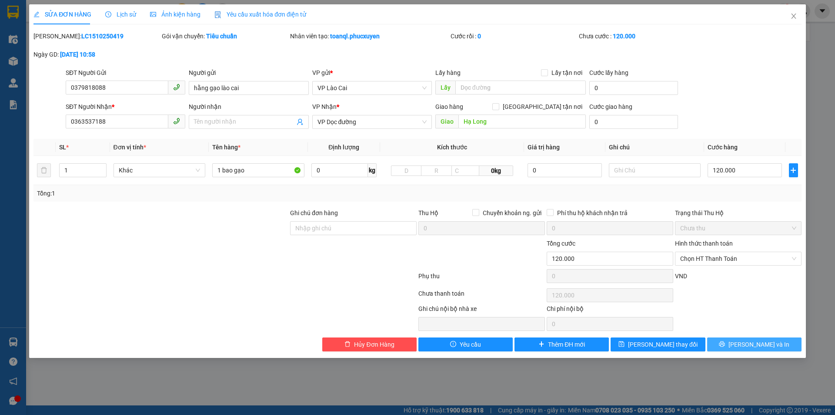
click at [728, 344] on button "[PERSON_NAME] và In" at bounding box center [755, 344] width 94 height 14
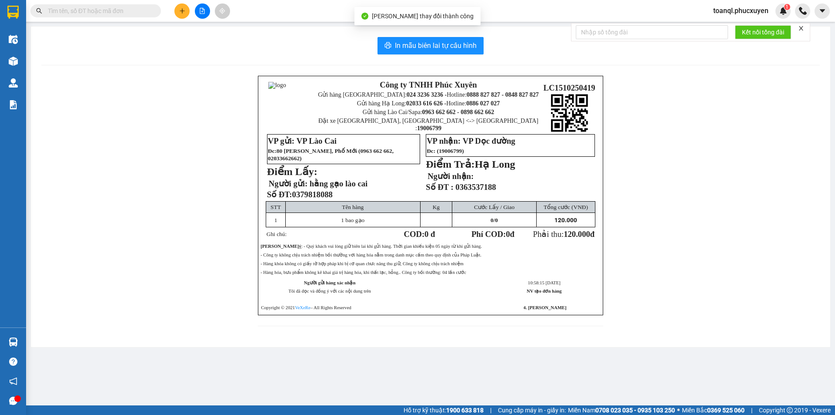
click at [430, 27] on div "In mẫu biên lai tự cấu hình Công ty TNHH Phúc Xuyên Gửi hàng [GEOGRAPHIC_DATA]:…" at bounding box center [431, 187] width 800 height 320
click at [430, 47] on span "In mẫu biên lai tự cấu hình" at bounding box center [436, 45] width 82 height 11
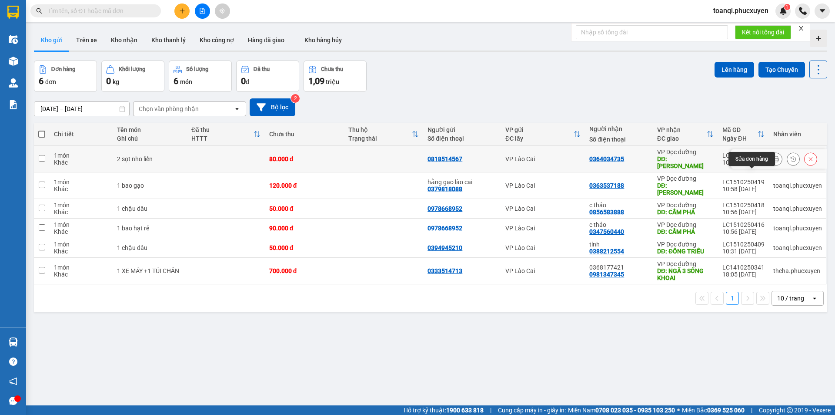
click at [756, 120] on div "[DATE] – [DATE] Press the down arrow key to interact with the calendar and sele…" at bounding box center [431, 107] width 794 height 31
click at [756, 156] on icon at bounding box center [759, 159] width 6 height 6
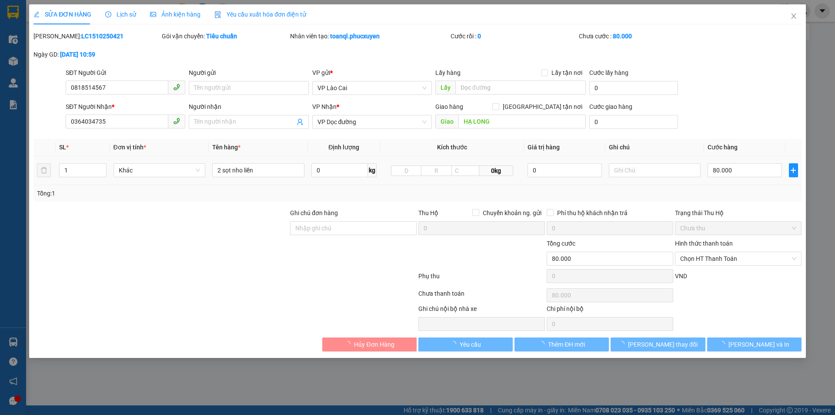
type input "0818514567"
type input "0364034735"
type input "HẠ LONG"
type input "0"
type input "80.000"
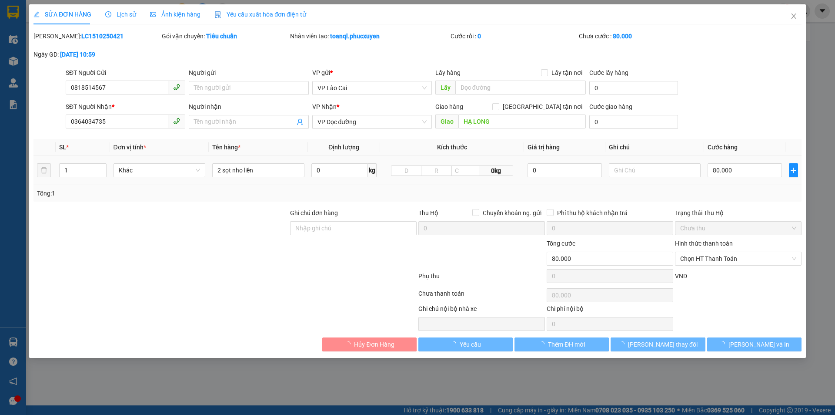
type input "80.000"
click at [103, 83] on input "0818514567" at bounding box center [117, 87] width 103 height 14
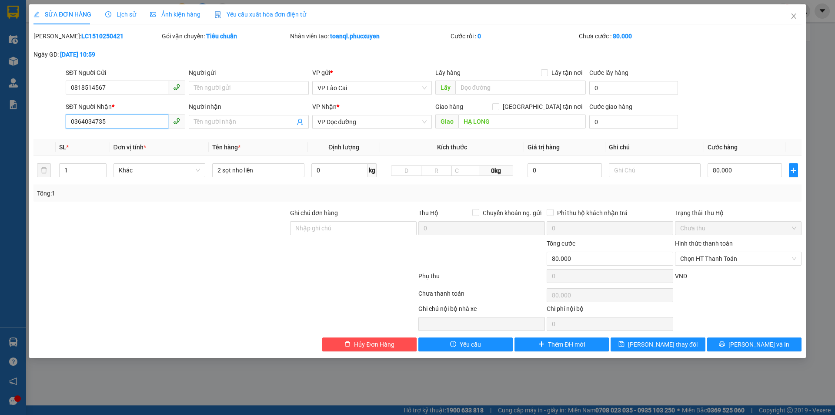
click at [128, 118] on input "0364034735" at bounding box center [117, 121] width 103 height 14
click at [791, 11] on span "Close" at bounding box center [794, 16] width 24 height 24
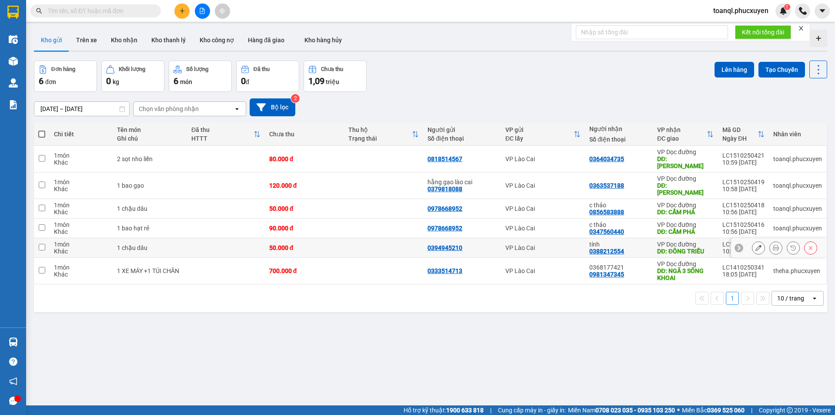
click at [255, 238] on td at bounding box center [226, 248] width 78 height 20
checkbox input "true"
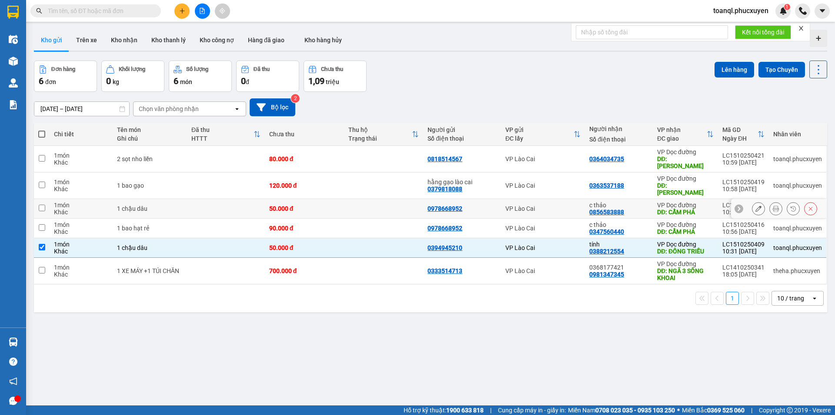
click at [261, 199] on td at bounding box center [226, 209] width 78 height 20
checkbox input "true"
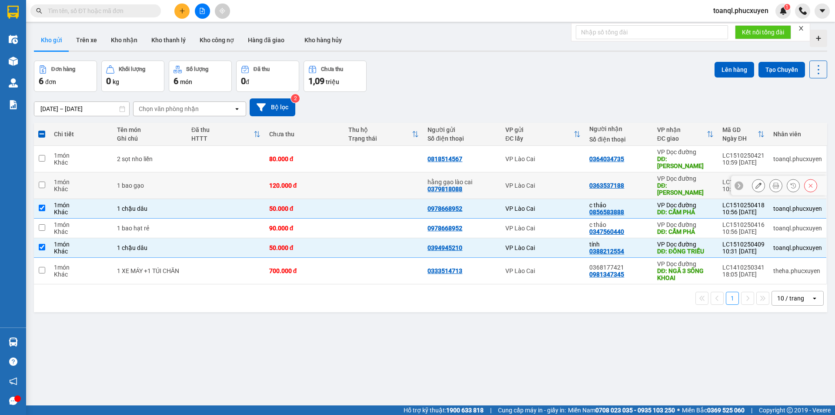
click at [263, 181] on td at bounding box center [226, 185] width 78 height 27
checkbox input "true"
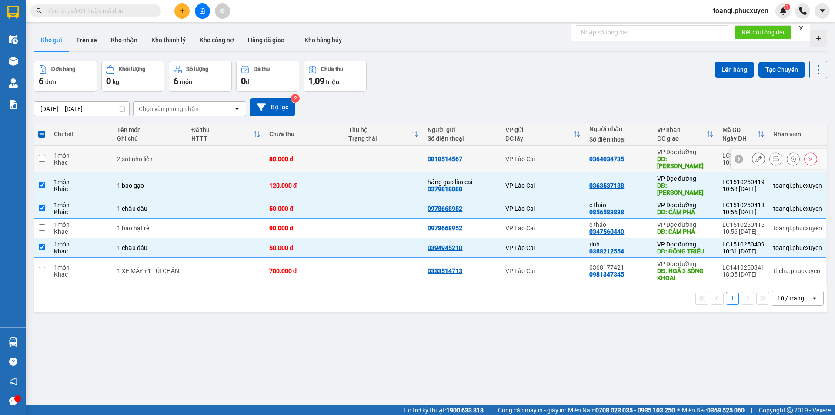
drag, startPoint x: 268, startPoint y: 163, endPoint x: 261, endPoint y: 178, distance: 15.8
click at [267, 163] on td "80.000 đ" at bounding box center [304, 159] width 79 height 27
checkbox input "true"
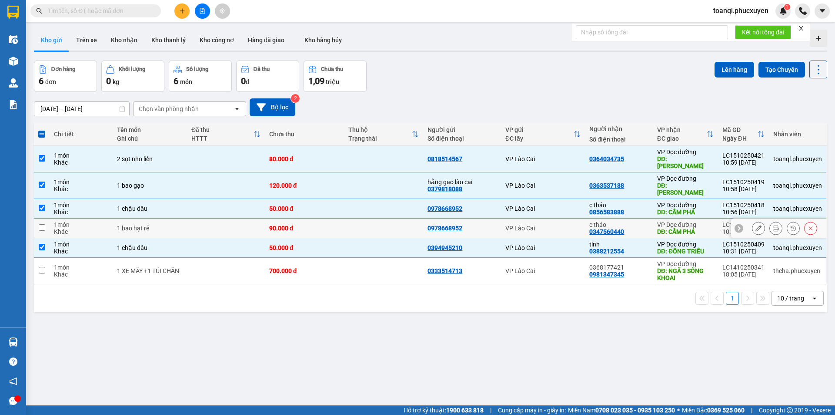
click at [252, 219] on td at bounding box center [226, 228] width 78 height 20
checkbox input "true"
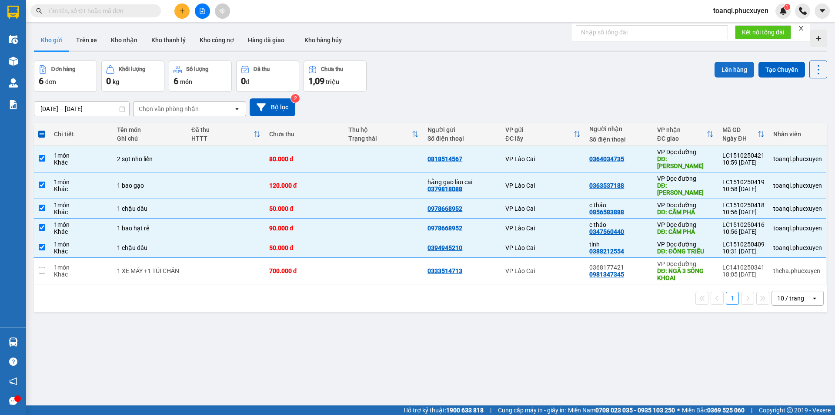
drag, startPoint x: 724, startPoint y: 72, endPoint x: 719, endPoint y: 72, distance: 5.2
click at [722, 72] on button "Lên hàng" at bounding box center [735, 70] width 40 height 16
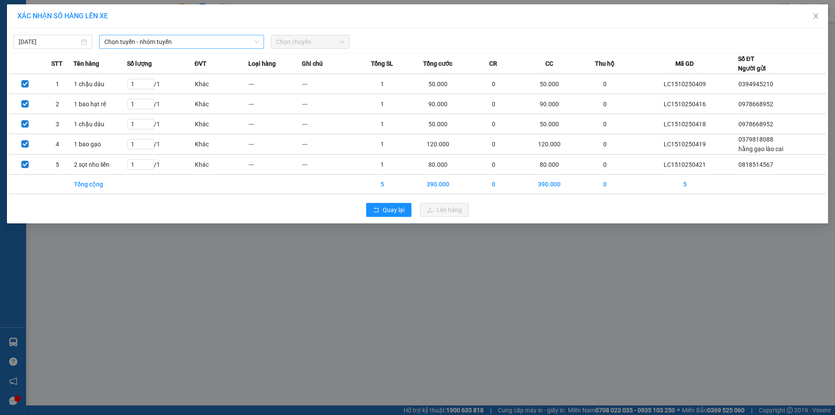
click at [170, 43] on span "Chọn tuyến - nhóm tuyến" at bounding box center [181, 41] width 154 height 13
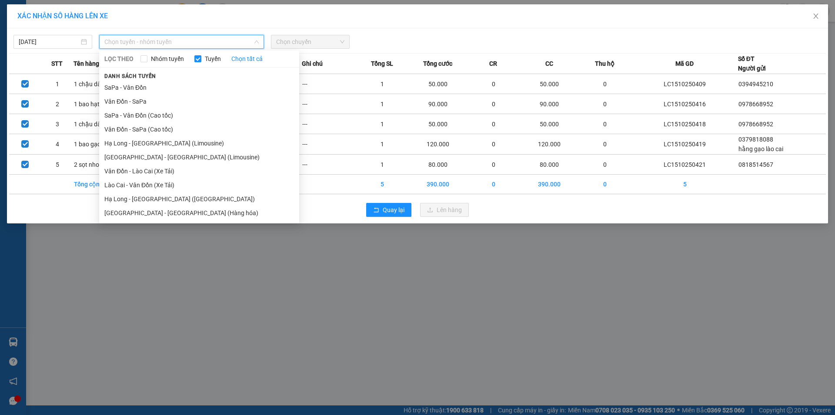
click at [148, 75] on span "Danh sách tuyến" at bounding box center [130, 76] width 62 height 8
click at [160, 54] on span "Nhóm tuyến" at bounding box center [168, 59] width 40 height 10
click at [148, 55] on input "Nhóm tuyến" at bounding box center [144, 58] width 7 height 7
checkbox input "true"
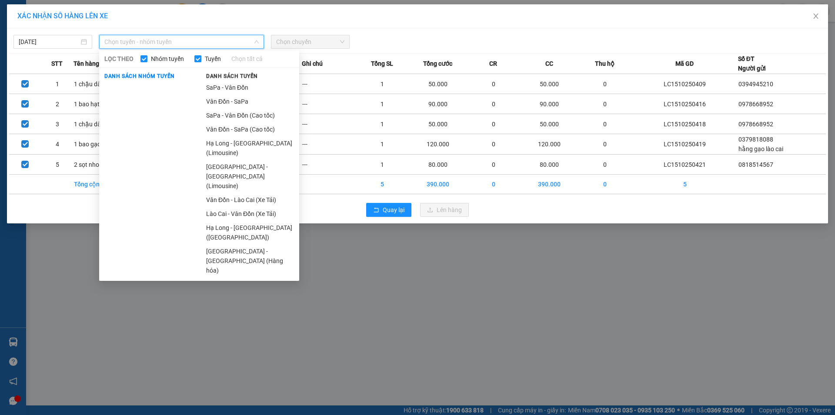
click at [130, 60] on span "LỌC THEO" at bounding box center [118, 59] width 29 height 10
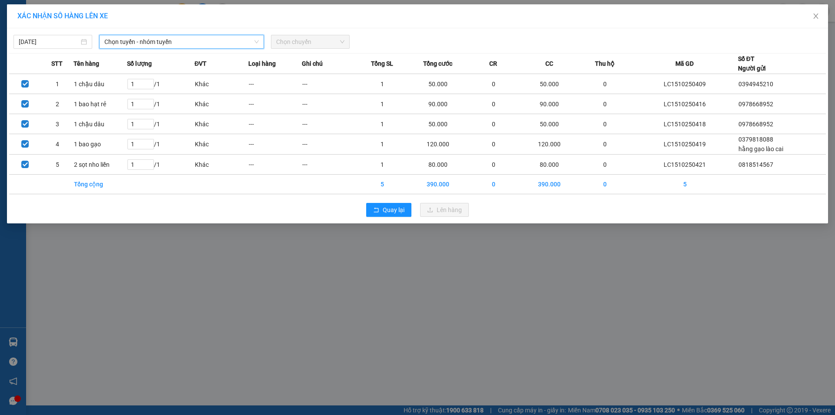
click at [142, 42] on span "Chọn tuyến - nhóm tuyến" at bounding box center [181, 41] width 154 height 13
click at [157, 49] on div "[DATE] Chọn tuyến - nhóm tuyến Chọn tuyến - nhóm tuyến LỌC THEO Nhóm tuyến Tuyế…" at bounding box center [418, 125] width 822 height 195
click at [159, 42] on span "Chọn tuyến - nhóm tuyến" at bounding box center [181, 41] width 154 height 13
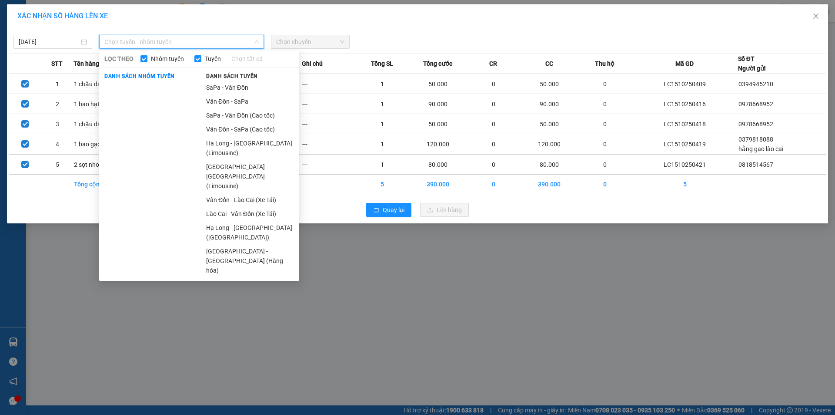
click at [218, 60] on span "Tuyến" at bounding box center [212, 59] width 23 height 10
click at [201, 60] on input "Tuyến" at bounding box center [198, 58] width 7 height 7
checkbox input "false"
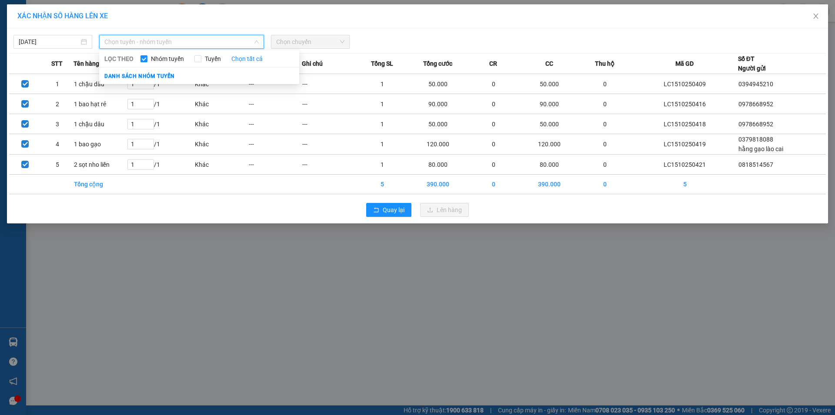
click at [174, 56] on span "Nhóm tuyến" at bounding box center [168, 59] width 40 height 10
click at [148, 56] on input "Nhóm tuyến" at bounding box center [144, 58] width 7 height 7
checkbox input "true"
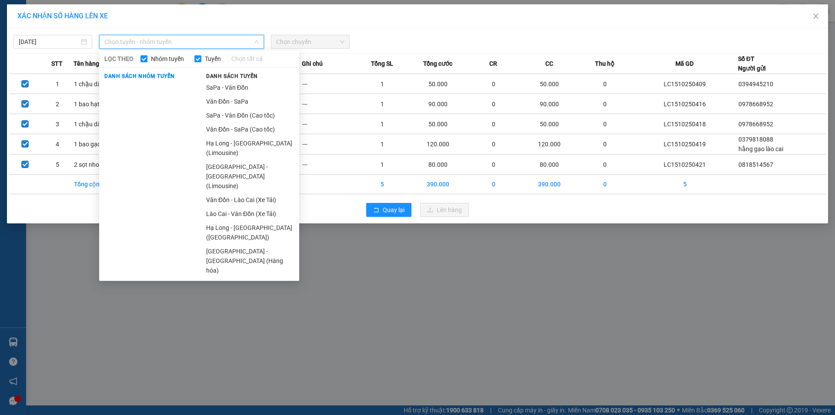
click at [164, 60] on span "Nhóm tuyến" at bounding box center [168, 59] width 40 height 10
click at [148, 60] on input "Nhóm tuyến" at bounding box center [144, 58] width 7 height 7
checkbox input "false"
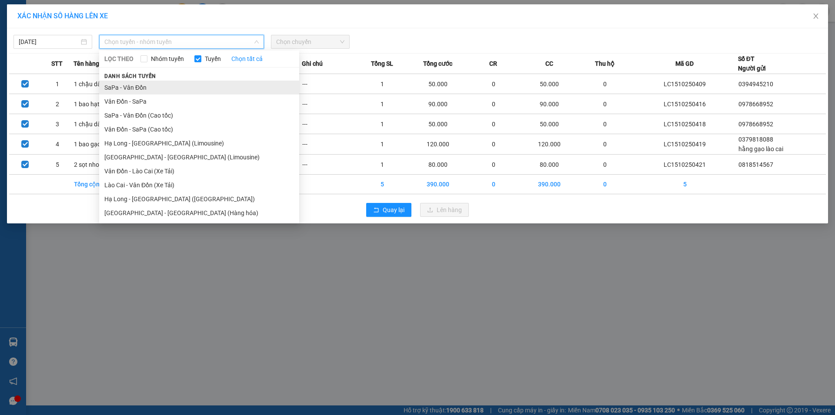
click at [152, 87] on li "SaPa - Vân Đồn" at bounding box center [199, 87] width 200 height 14
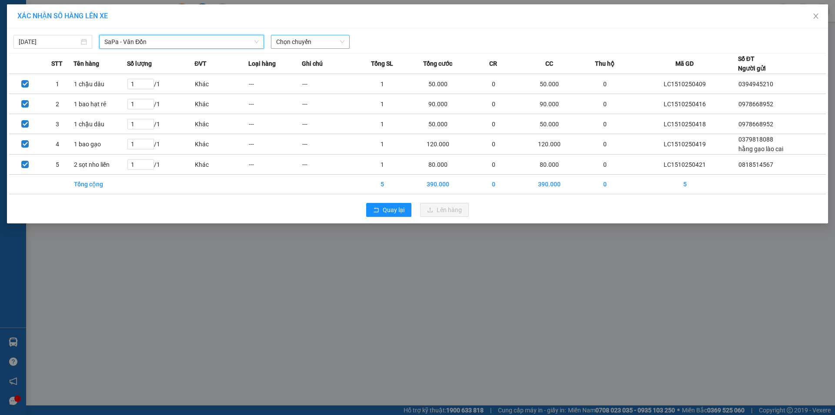
click at [296, 42] on span "Chọn chuyến" at bounding box center [310, 41] width 68 height 13
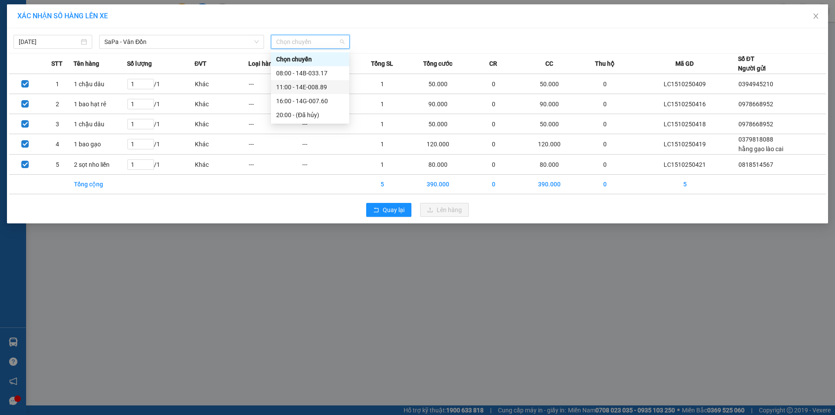
click at [295, 87] on div "11:00 - 14E-008.89" at bounding box center [310, 87] width 68 height 10
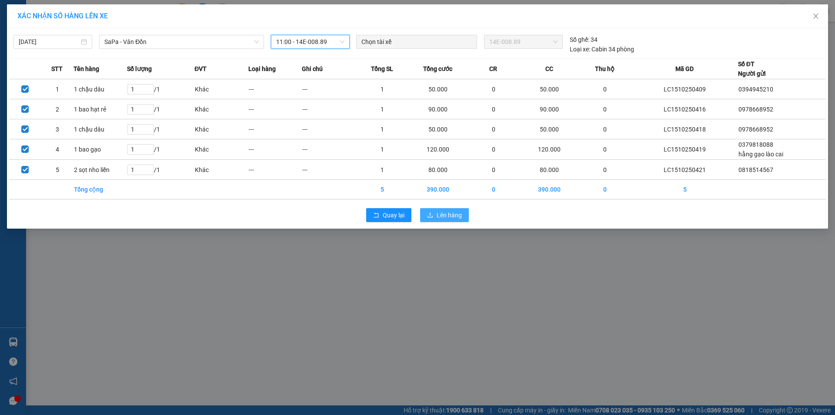
click at [448, 213] on span "Lên hàng" at bounding box center [449, 215] width 25 height 10
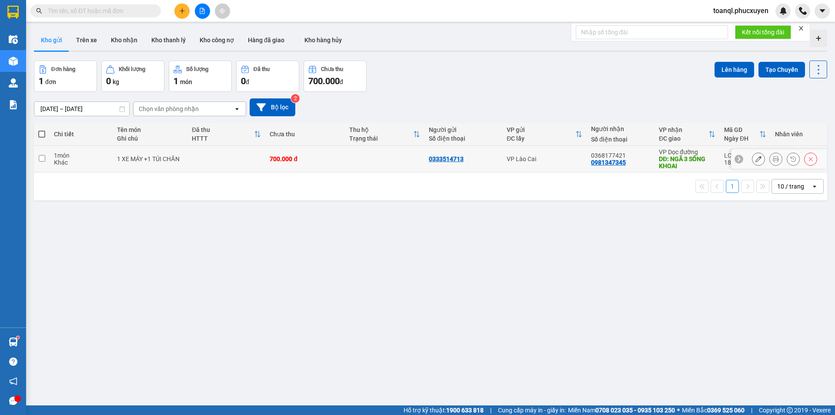
click at [756, 160] on button at bounding box center [759, 158] width 12 height 15
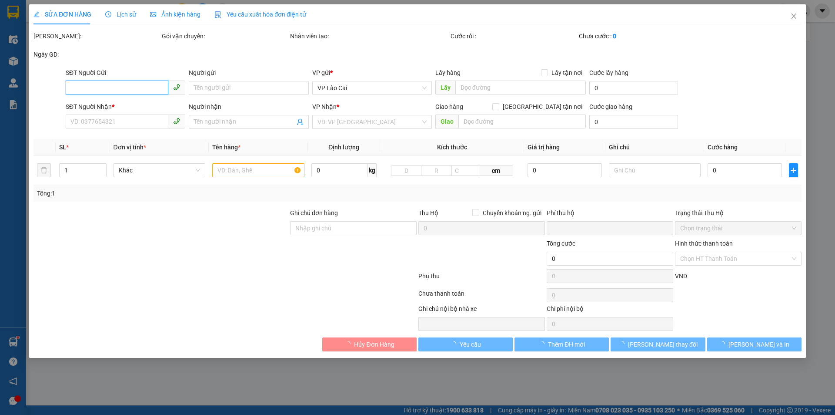
click at [135, 85] on input "SĐT Người Gửi" at bounding box center [117, 87] width 103 height 14
type input "0333514713"
click at [135, 85] on input "0333514713" at bounding box center [117, 87] width 103 height 14
type input "0981347345"
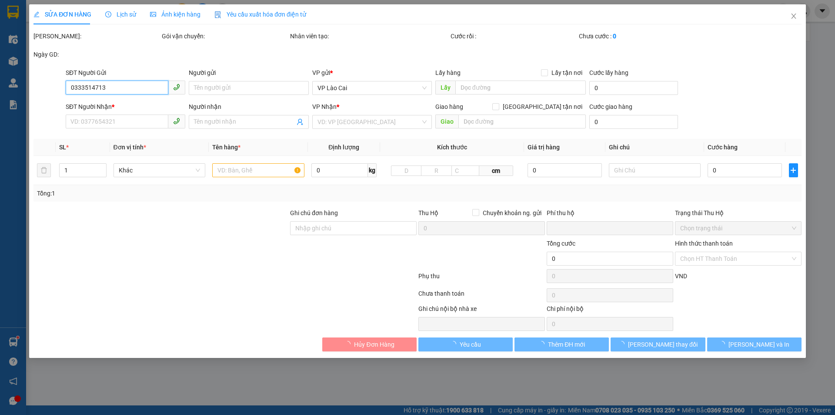
type input "0368177421"
type input "NGÃ 3 SÔNG KHOAI"
type input "0"
type input "700.000"
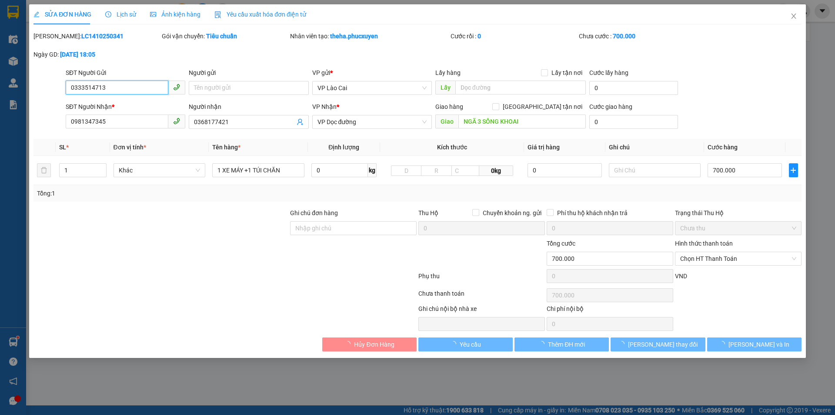
click at [135, 85] on input "0333514713" at bounding box center [117, 87] width 103 height 14
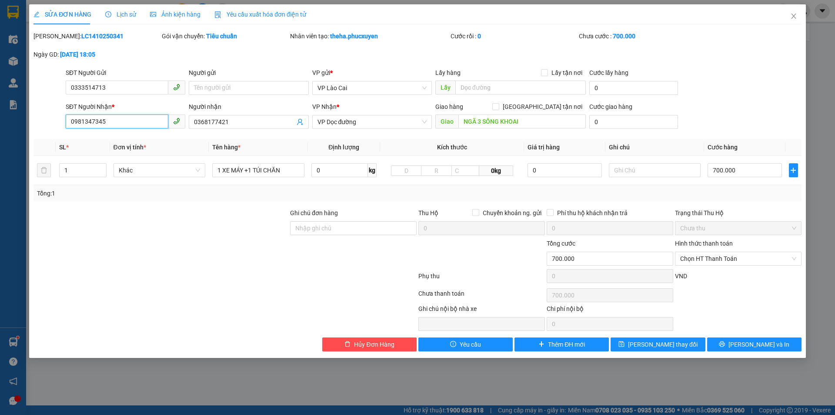
click at [104, 118] on input "0981347345" at bounding box center [117, 121] width 103 height 14
click at [800, 19] on span "Close" at bounding box center [794, 16] width 24 height 24
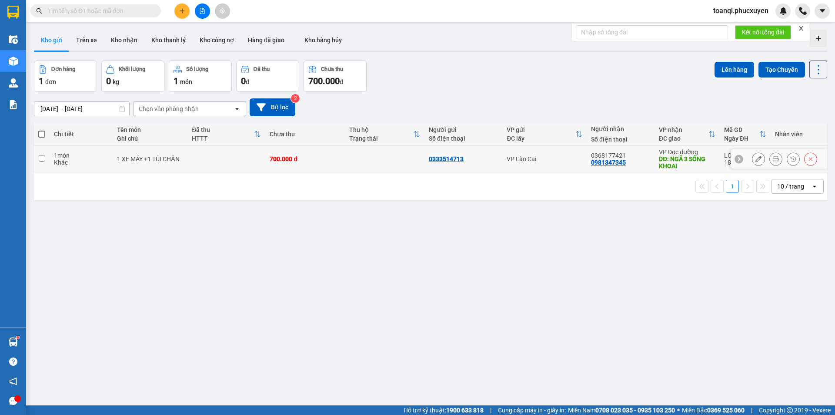
click at [293, 156] on div "700.000 đ" at bounding box center [305, 158] width 71 height 7
checkbox input "true"
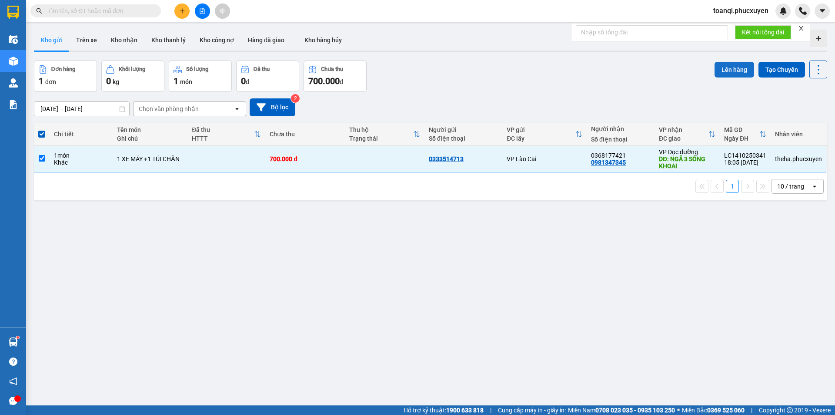
click at [738, 67] on button "Lên hàng" at bounding box center [735, 70] width 40 height 16
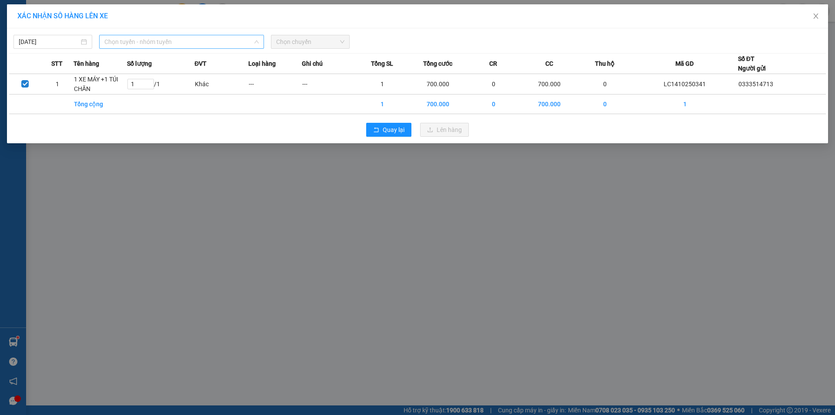
click at [180, 37] on span "Chọn tuyến - nhóm tuyến" at bounding box center [181, 41] width 154 height 13
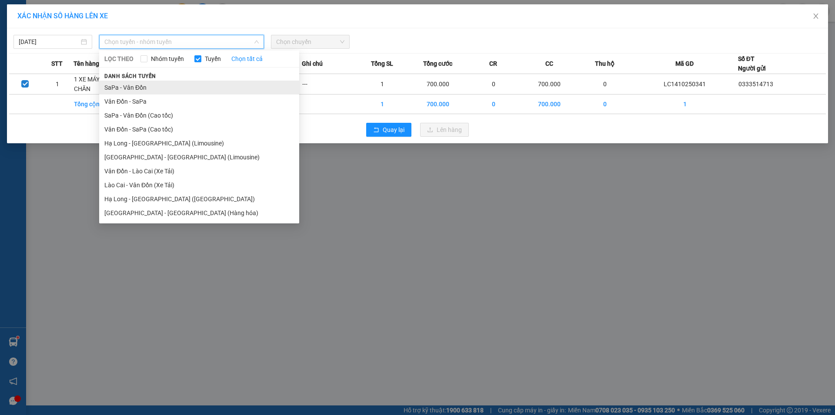
click at [150, 87] on li "SaPa - Vân Đồn" at bounding box center [199, 87] width 200 height 14
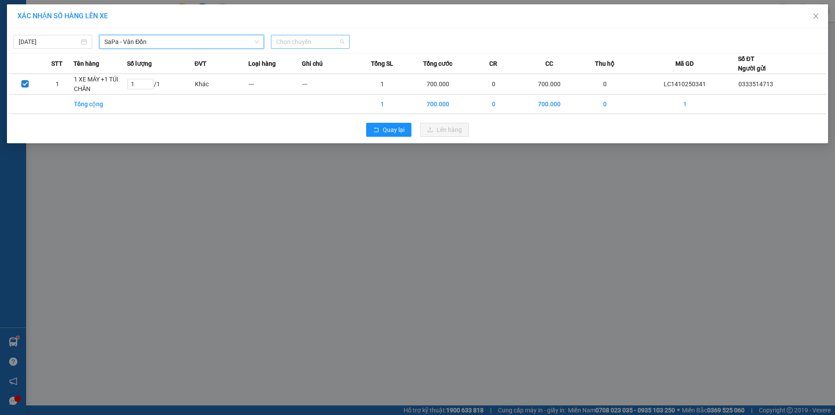
click at [333, 43] on span "Chọn chuyến" at bounding box center [310, 41] width 68 height 13
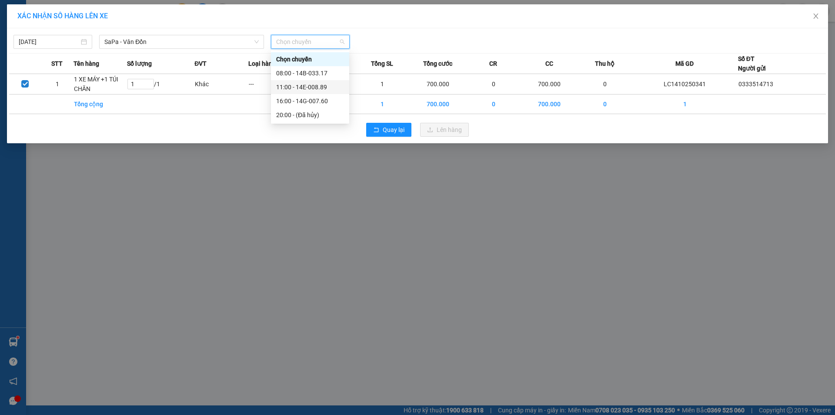
click at [317, 85] on div "11:00 - 14E-008.89" at bounding box center [310, 87] width 68 height 10
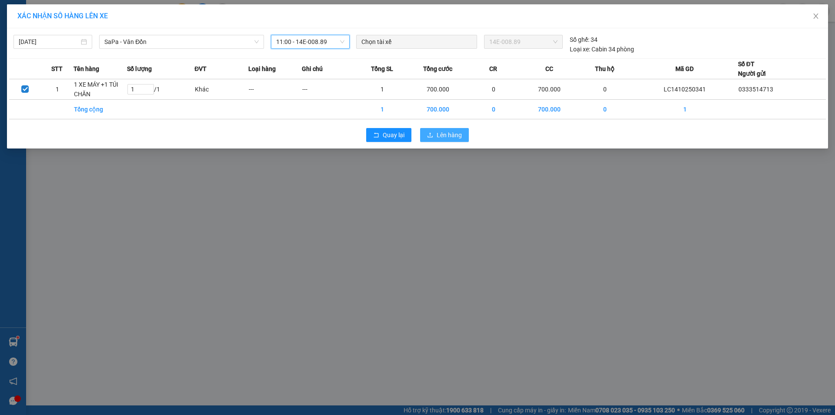
click at [444, 128] on button "Lên hàng" at bounding box center [444, 135] width 49 height 14
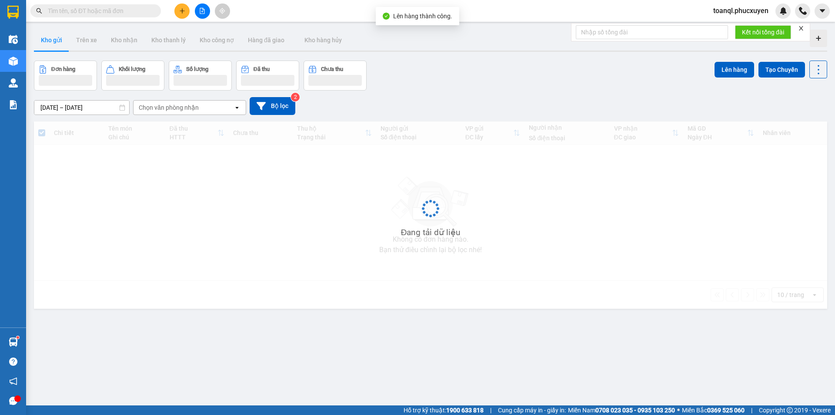
click at [203, 10] on icon "file-add" at bounding box center [202, 11] width 6 height 6
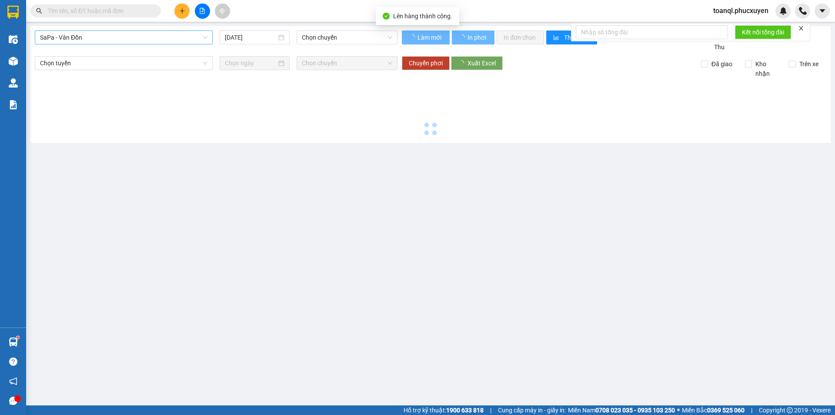
click at [137, 39] on span "SaPa - Vân Đồn" at bounding box center [124, 37] width 168 height 13
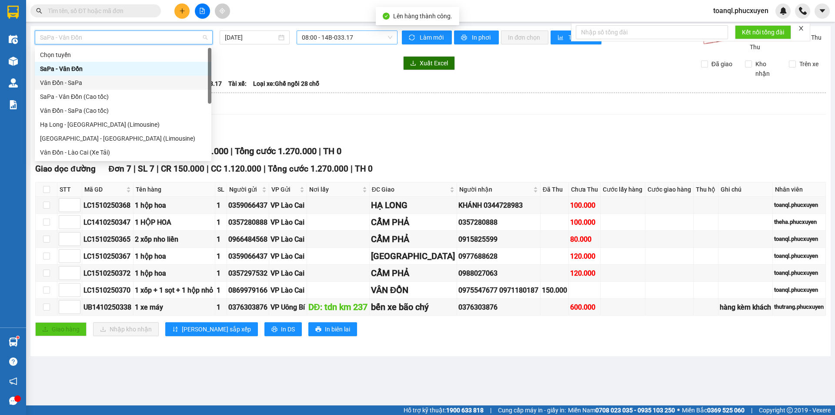
click at [326, 35] on span "08:00 - 14B-033.17" at bounding box center [347, 37] width 91 height 13
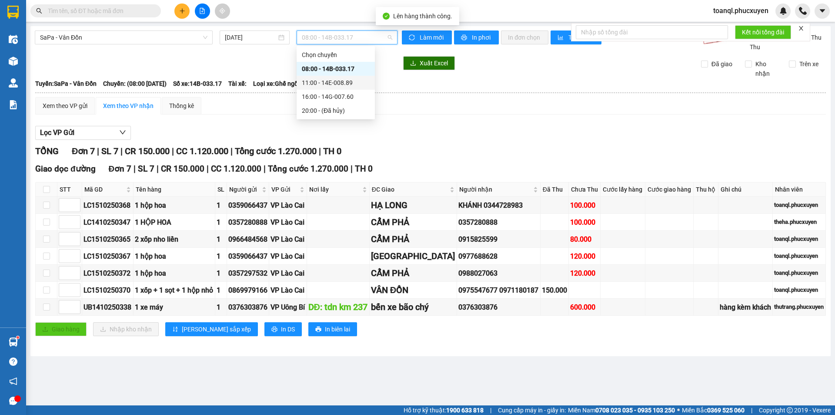
click at [338, 88] on div "11:00 - 14E-008.89" at bounding box center [336, 83] width 78 height 14
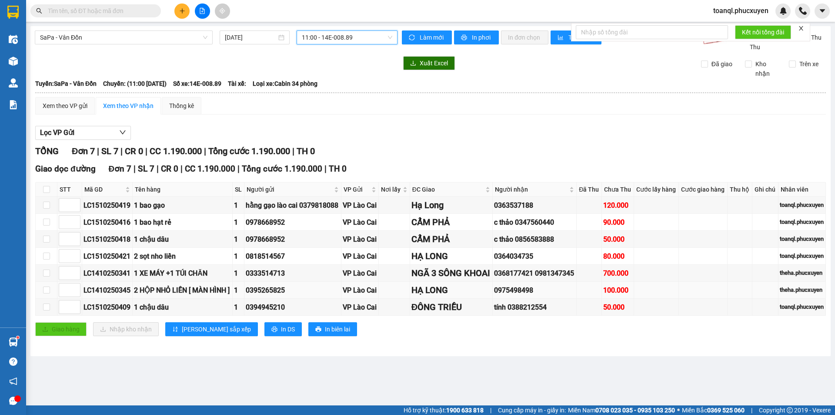
click at [98, 295] on div "LC1410250345" at bounding box center [107, 290] width 47 height 11
copy div "LC1410250345"
click at [123, 16] on span at bounding box center [95, 10] width 131 height 13
click at [129, 0] on div "Kết quả tìm kiếm ( 0 ) Bộ lọc No Data toanql.phucxuyen" at bounding box center [417, 11] width 835 height 22
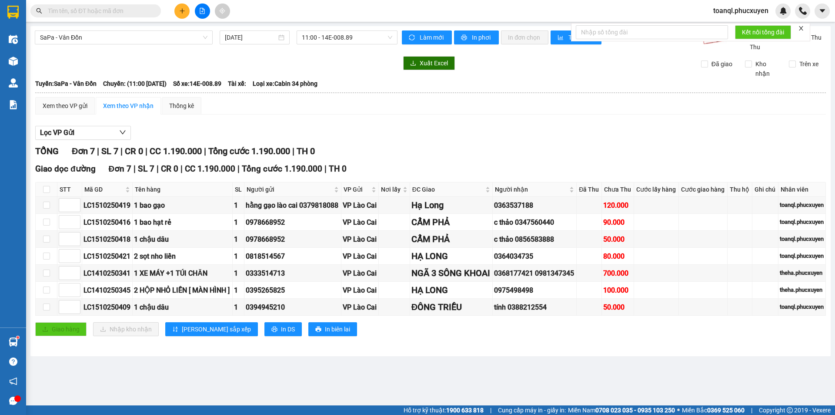
click at [131, 7] on input "text" at bounding box center [99, 11] width 103 height 10
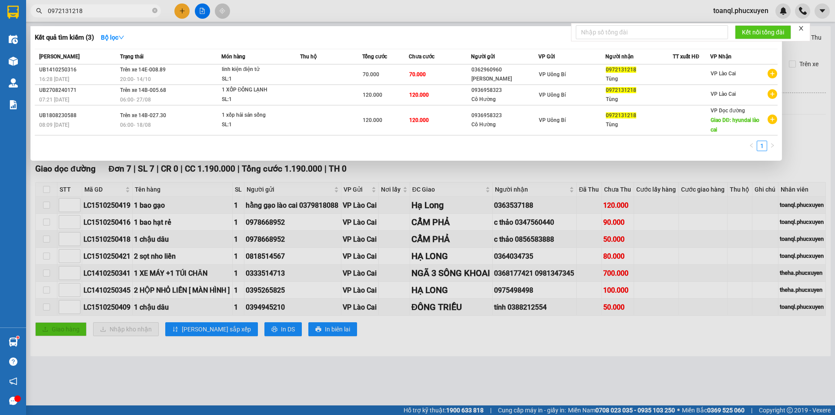
type input "0972131218"
click at [193, 13] on div at bounding box center [417, 207] width 835 height 415
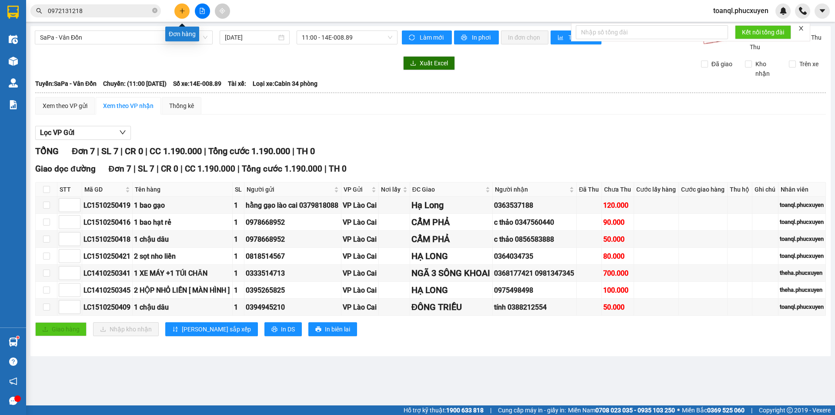
click at [182, 11] on icon "plus" at bounding box center [182, 10] width 0 height 5
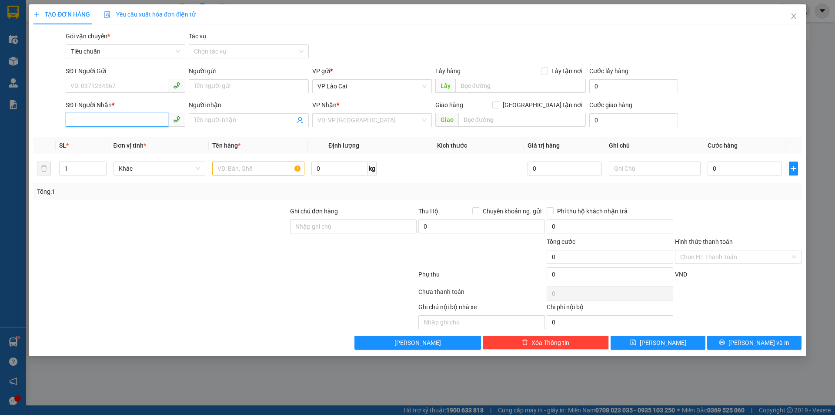
click at [94, 120] on input "SĐT Người Nhận *" at bounding box center [117, 120] width 103 height 14
click at [121, 139] on div "0934264665 - CHỊ ĐÔNG" at bounding box center [125, 138] width 109 height 10
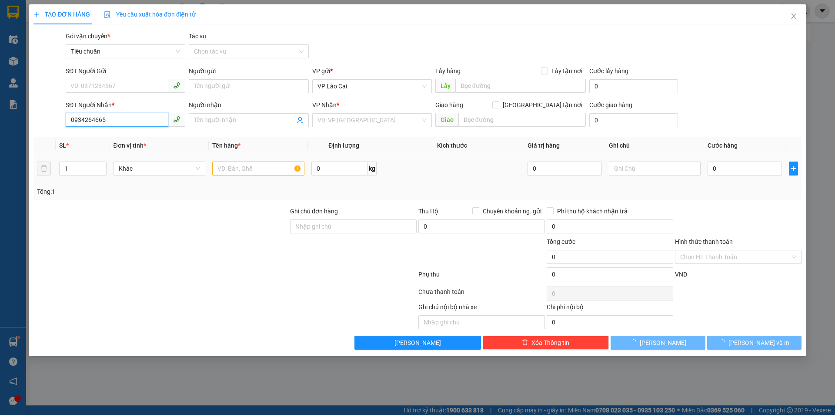
type input "0934264665"
click at [223, 167] on input "text" at bounding box center [258, 168] width 92 height 14
type input "CHỊ ĐÔNG"
type input "hạ long"
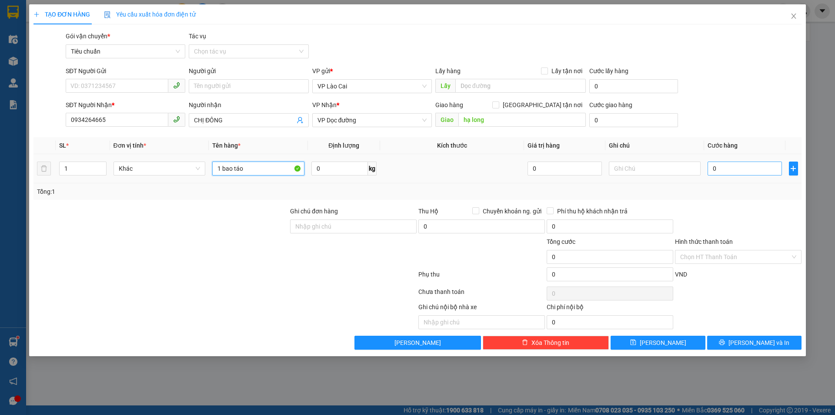
type input "1 bao táo"
click at [745, 165] on input "0" at bounding box center [745, 168] width 74 height 14
type input "2"
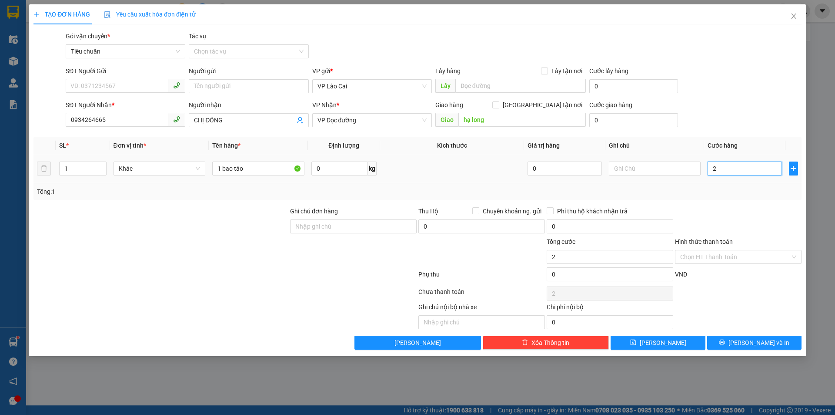
type input "20"
type input "200"
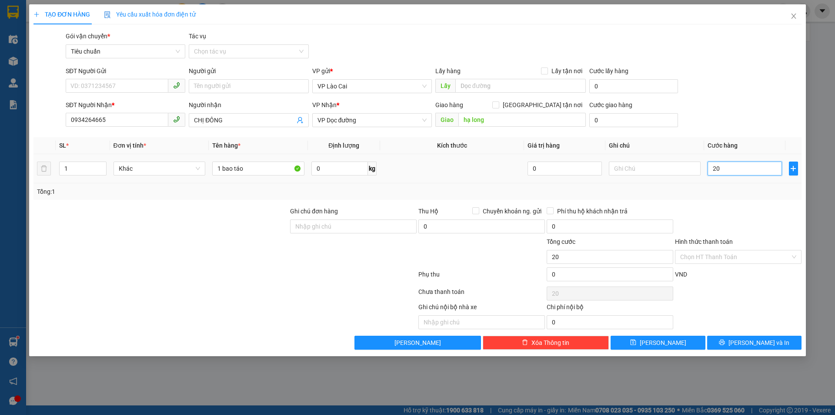
type input "200"
type input "200.000"
click at [751, 210] on div at bounding box center [738, 221] width 128 height 30
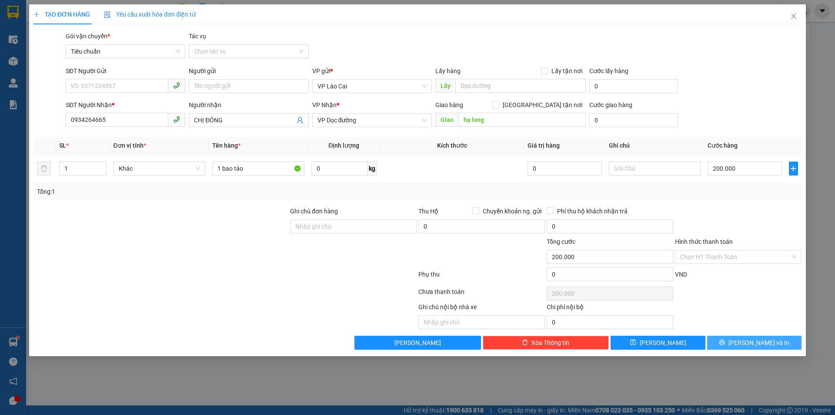
drag, startPoint x: 738, startPoint y: 335, endPoint x: 739, endPoint y: 345, distance: 10.5
click at [738, 336] on div "Transit Pickup Surcharge Ids Transit Deliver Surcharge Ids Transit Deliver Surc…" at bounding box center [418, 190] width 768 height 318
click at [725, 345] on icon "printer" at bounding box center [722, 342] width 6 height 6
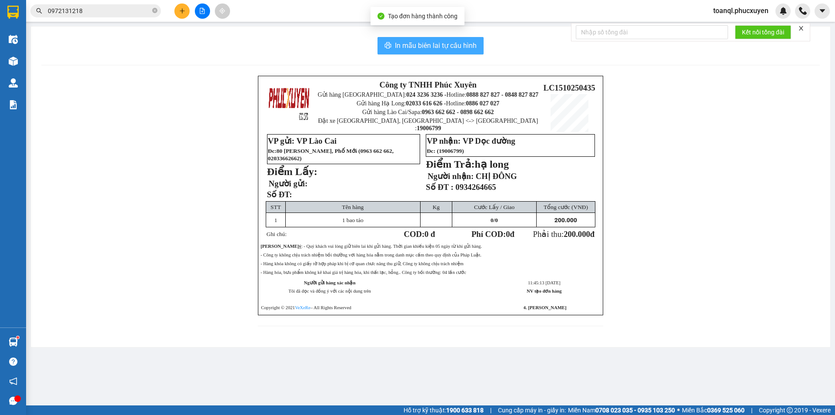
click at [460, 52] on button "In mẫu biên lai tự cấu hình" at bounding box center [431, 45] width 106 height 17
